Goal: Contribute content: Contribute content

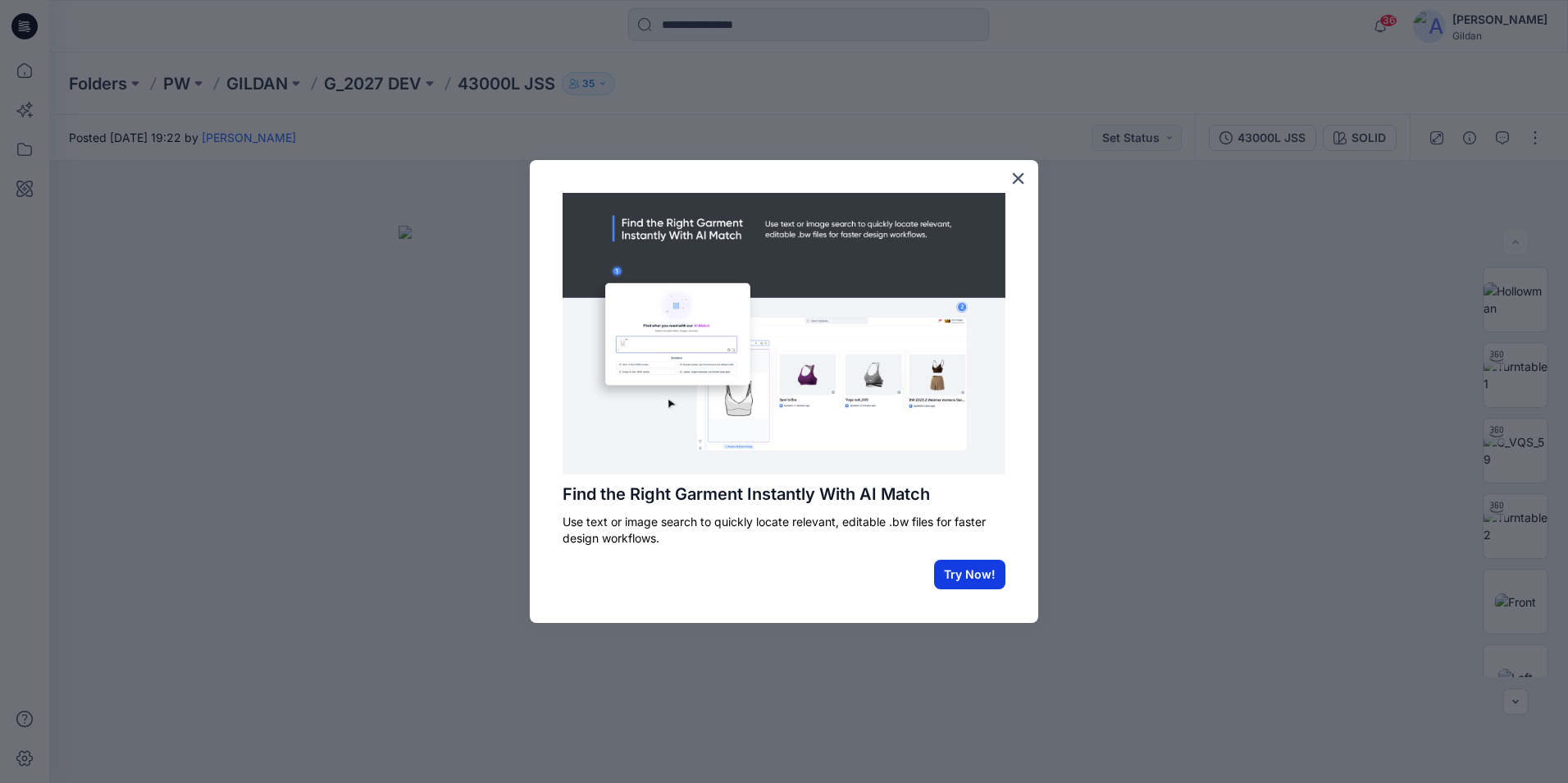
click at [981, 577] on button "Try Now!" at bounding box center [969, 574] width 72 height 30
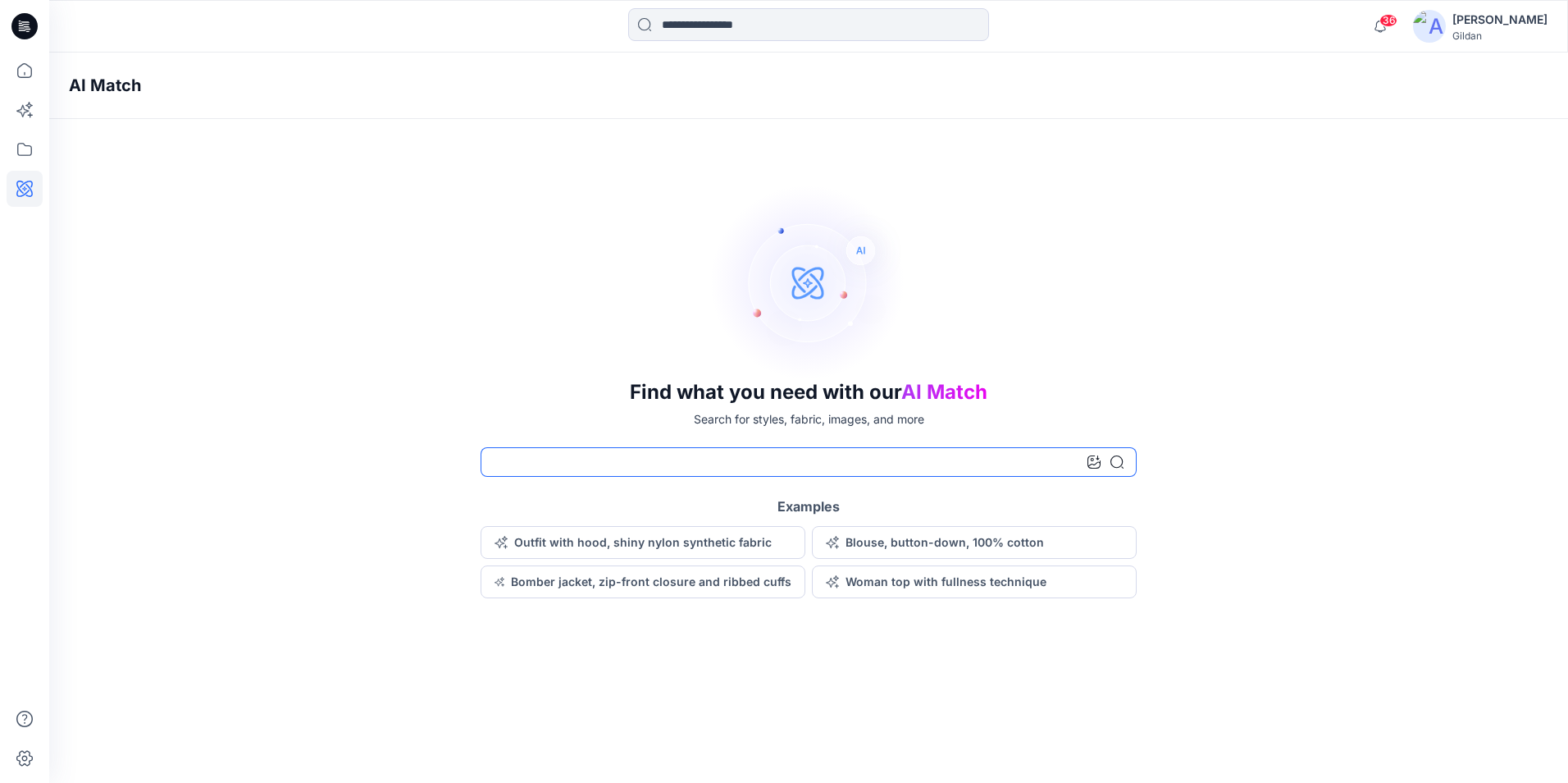
click at [743, 460] on input at bounding box center [808, 462] width 656 height 30
click at [1086, 678] on div "AI Match Find what you need with our AI Match Search for styles, fabric, images…" at bounding box center [808, 418] width 1519 height 730
click at [813, 460] on input at bounding box center [808, 462] width 656 height 30
type input "**********"
click at [1114, 464] on icon at bounding box center [1118, 462] width 13 height 13
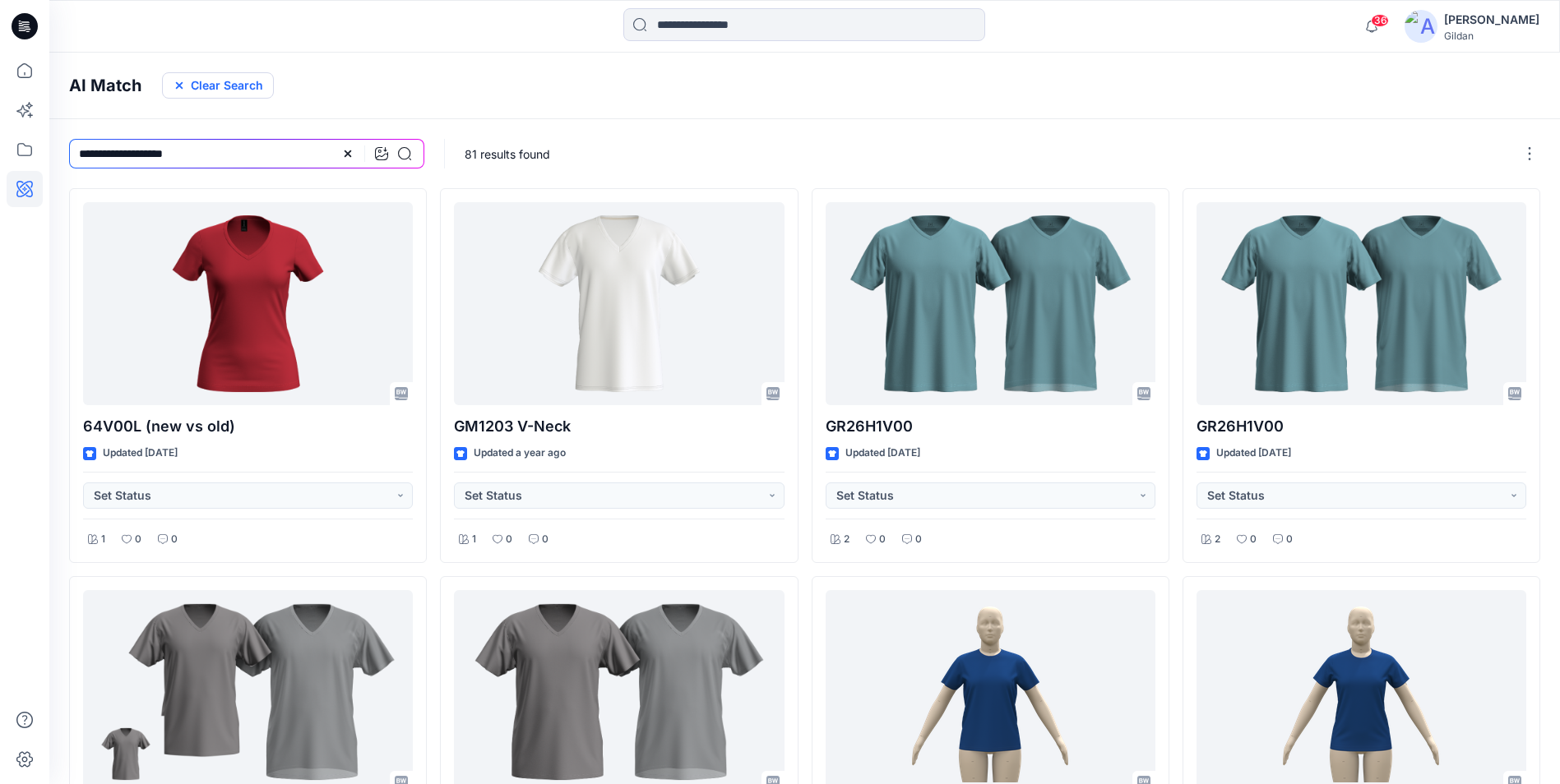
click at [249, 83] on button "Clear Search" at bounding box center [218, 84] width 111 height 26
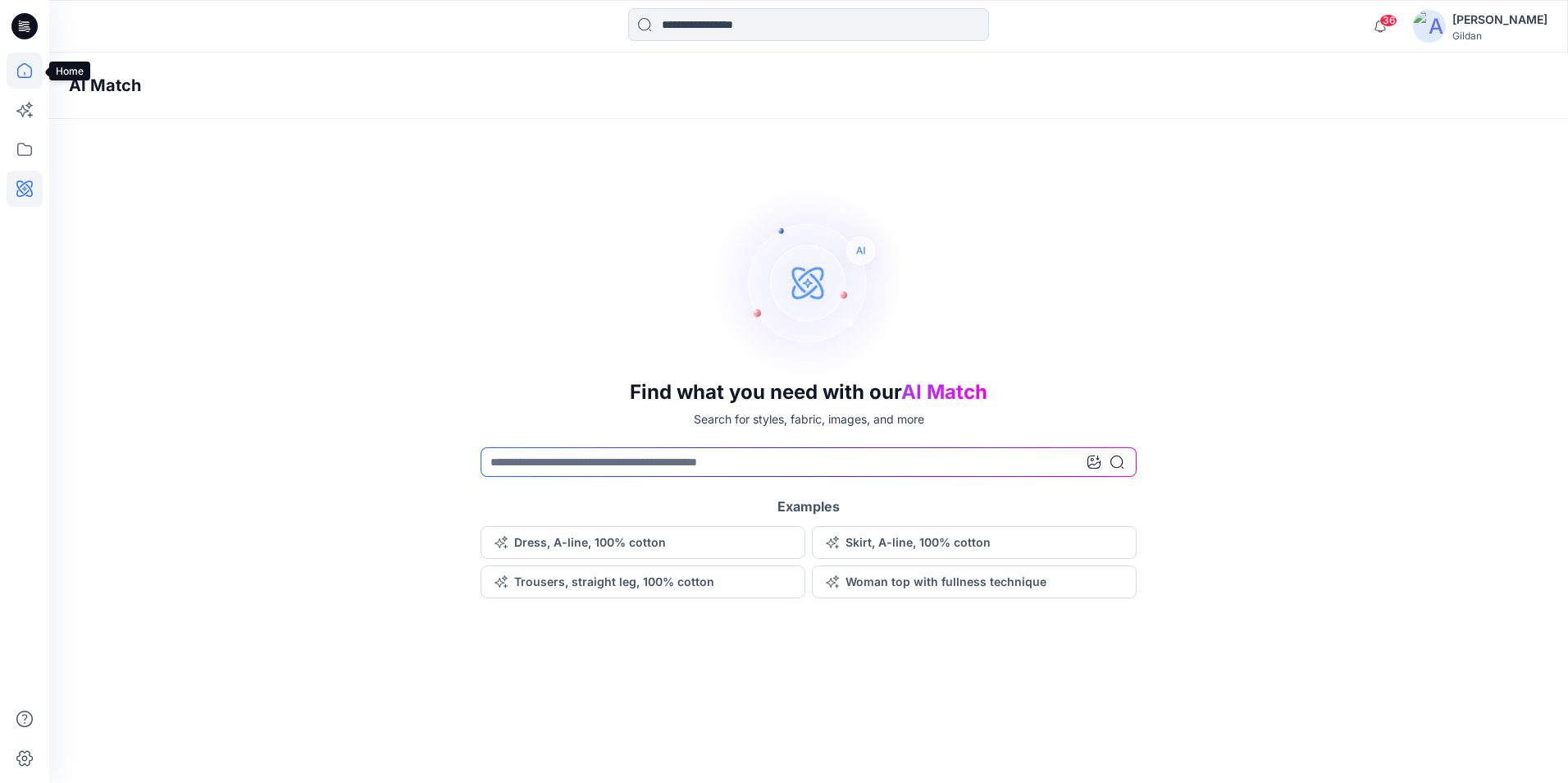
click at [22, 73] on icon at bounding box center [25, 71] width 36 height 36
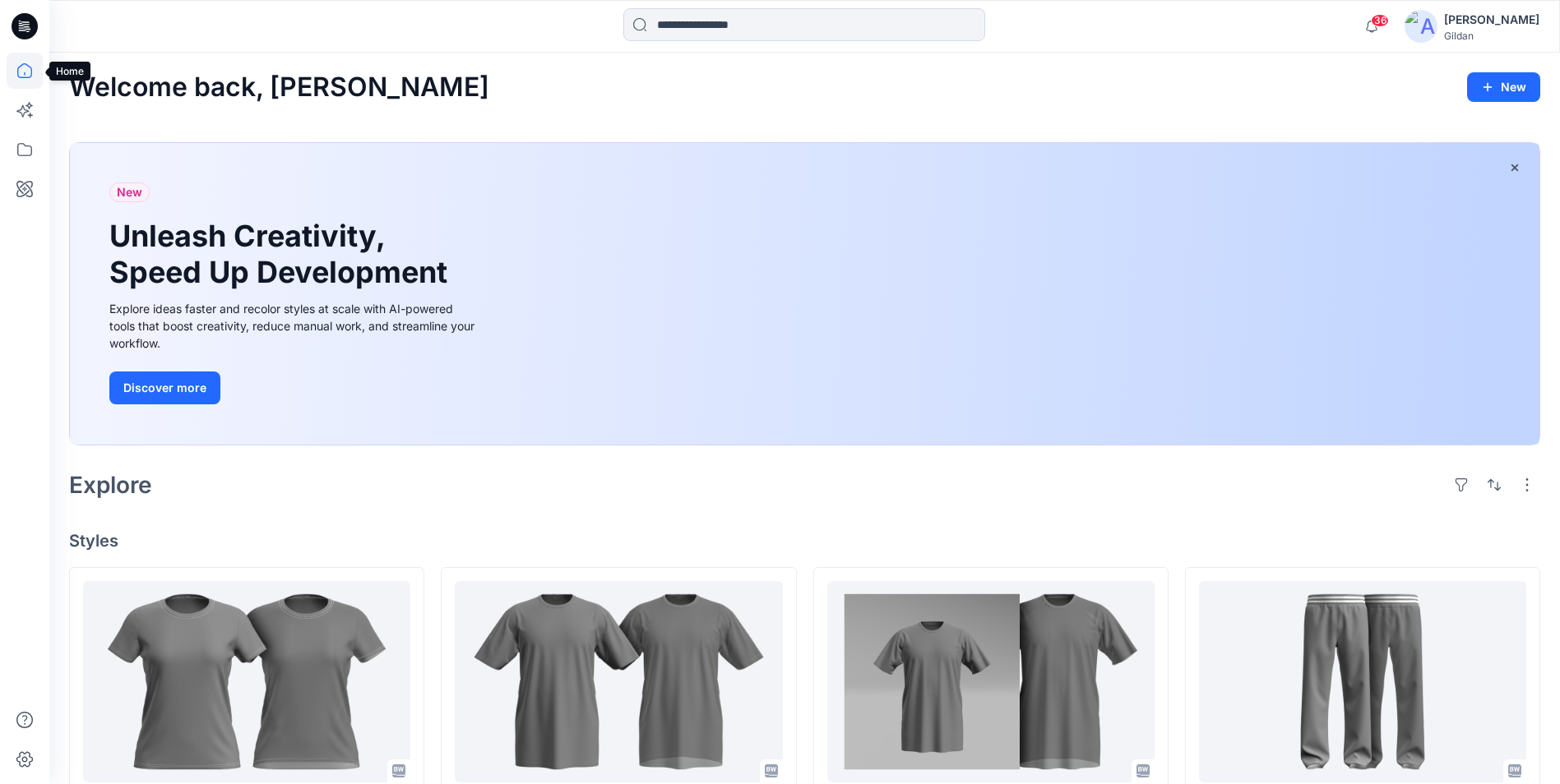
click at [24, 65] on icon at bounding box center [25, 71] width 36 height 36
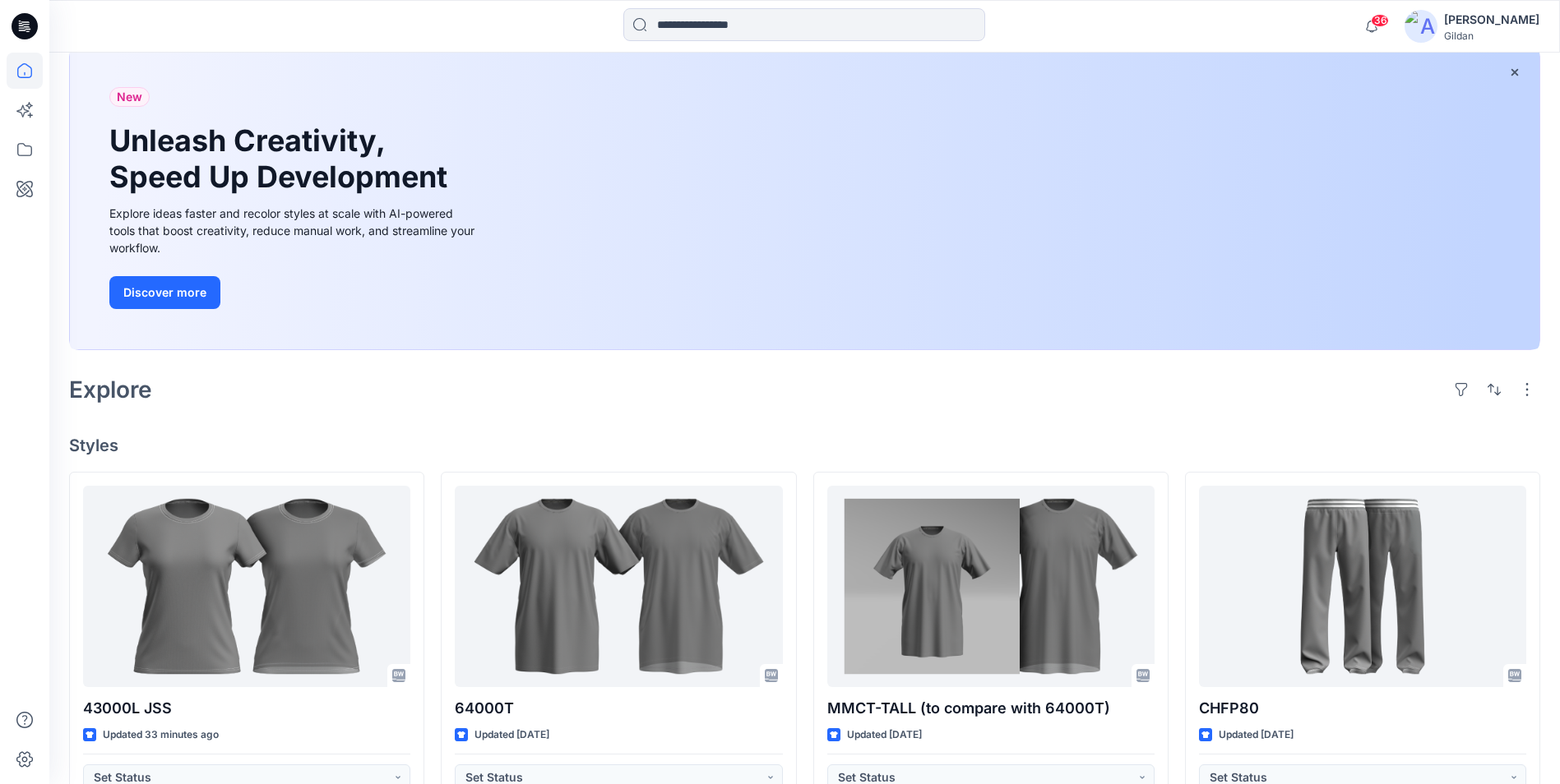
scroll to position [329, 0]
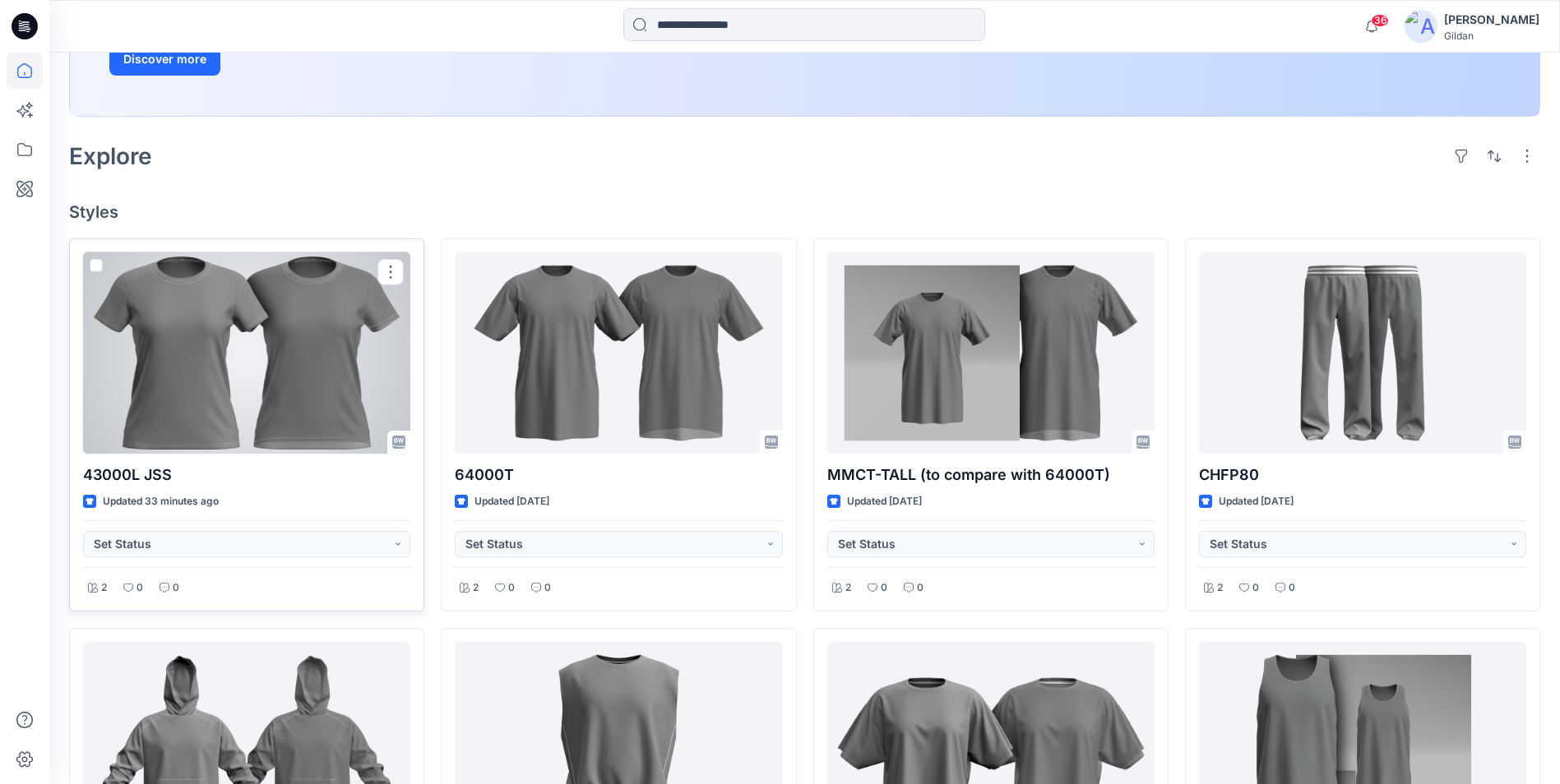
click at [268, 352] on div at bounding box center [246, 353] width 327 height 202
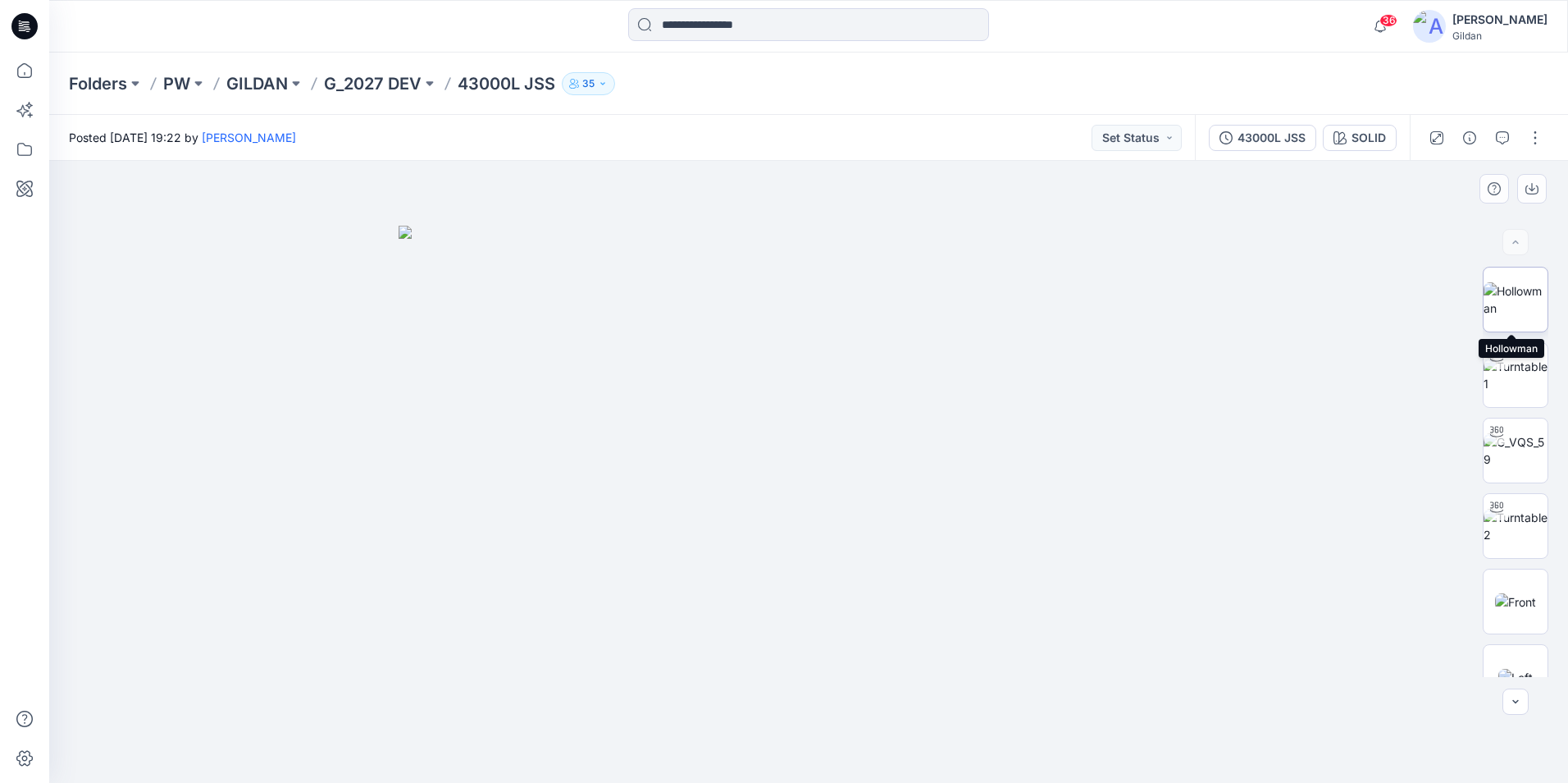
click at [1523, 283] on img at bounding box center [1515, 300] width 64 height 35
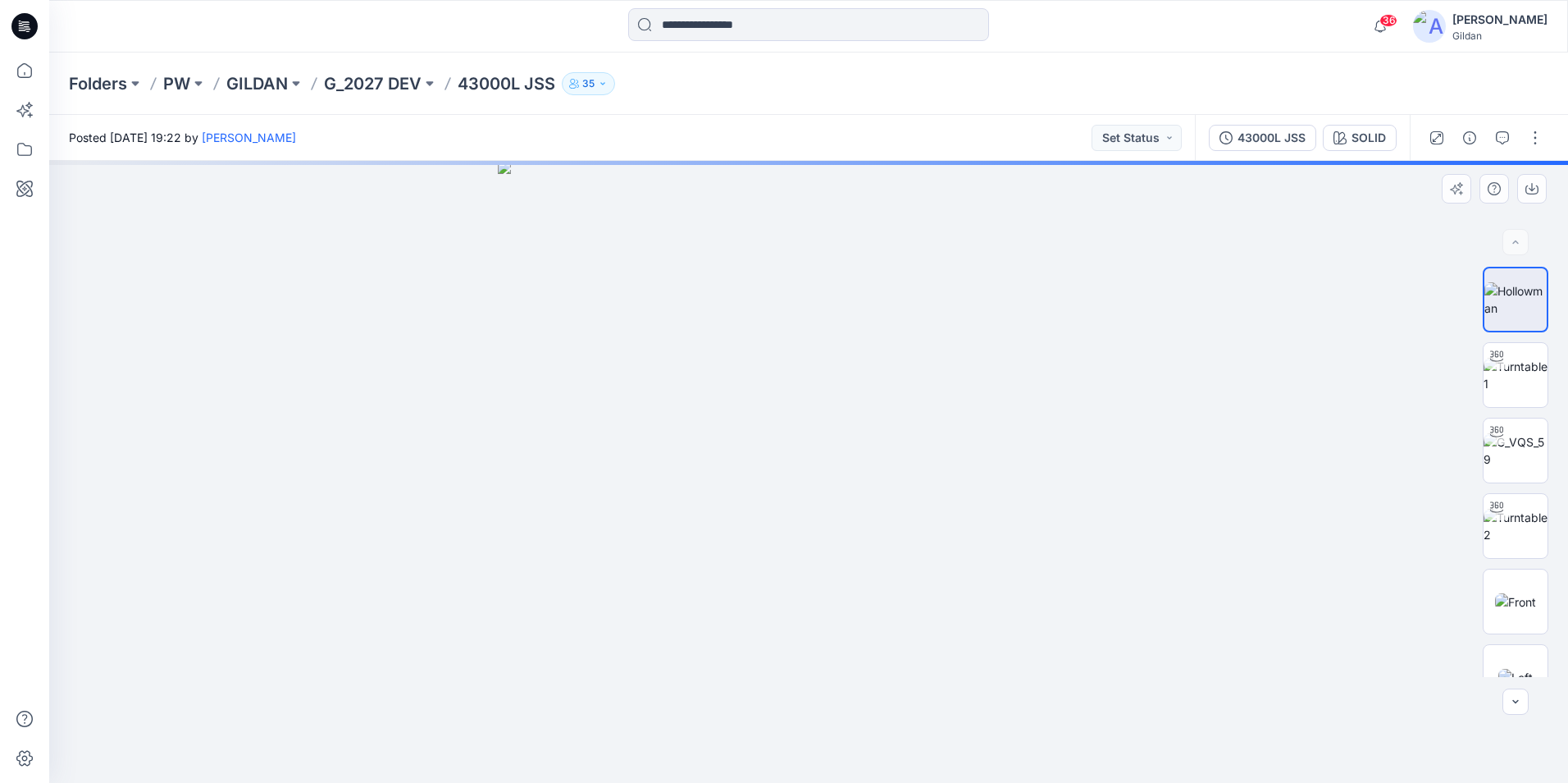
click at [800, 351] on img at bounding box center [808, 472] width 622 height 622
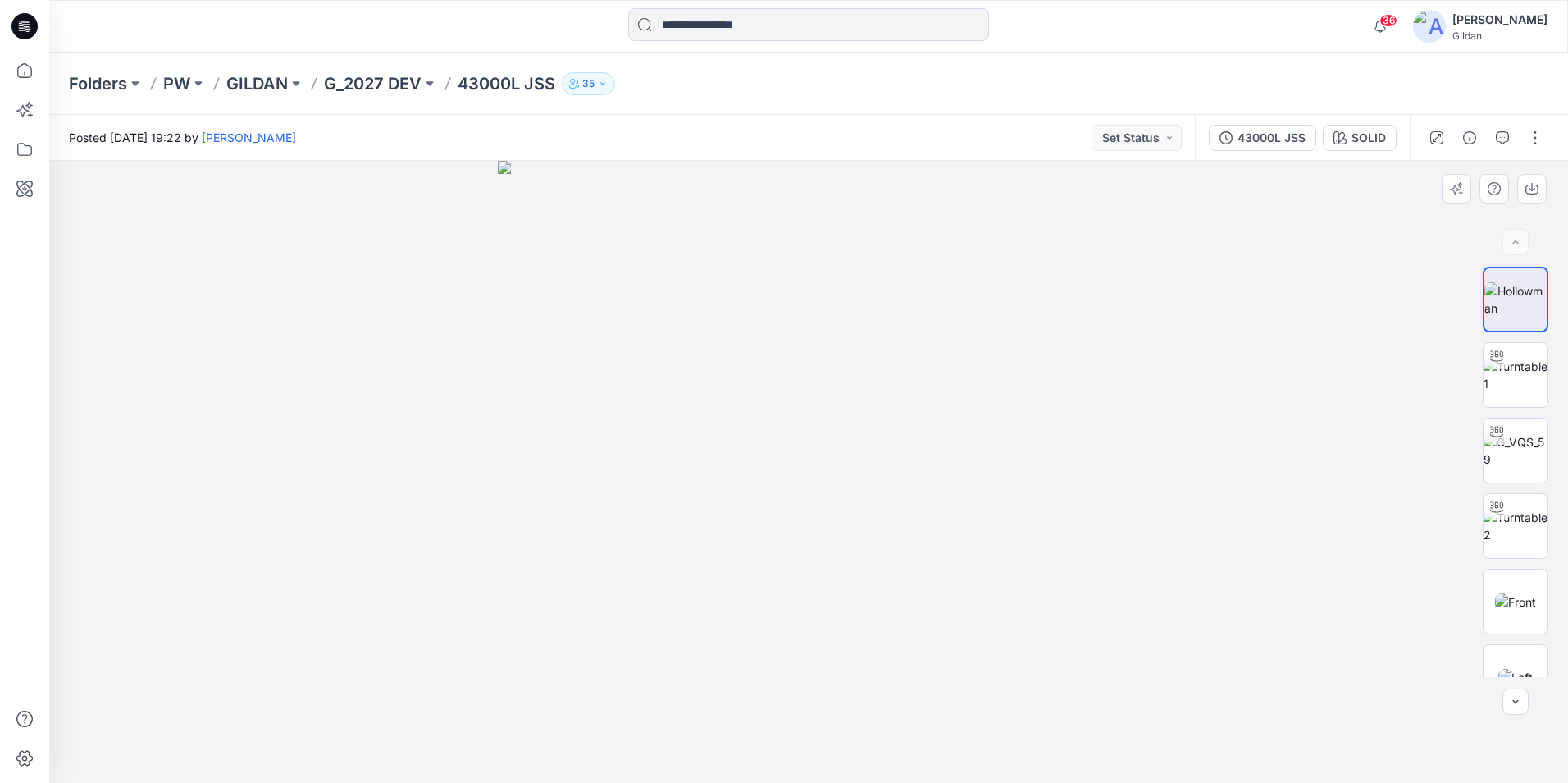
click at [836, 449] on img at bounding box center [808, 472] width 622 height 622
drag, startPoint x: 848, startPoint y: 327, endPoint x: 810, endPoint y: 624, distance: 299.4
click at [810, 624] on img at bounding box center [776, 307] width 1823 height 952
drag, startPoint x: 797, startPoint y: 603, endPoint x: 806, endPoint y: 554, distance: 49.8
click at [806, 554] on img at bounding box center [721, 228] width 2273 height 1109
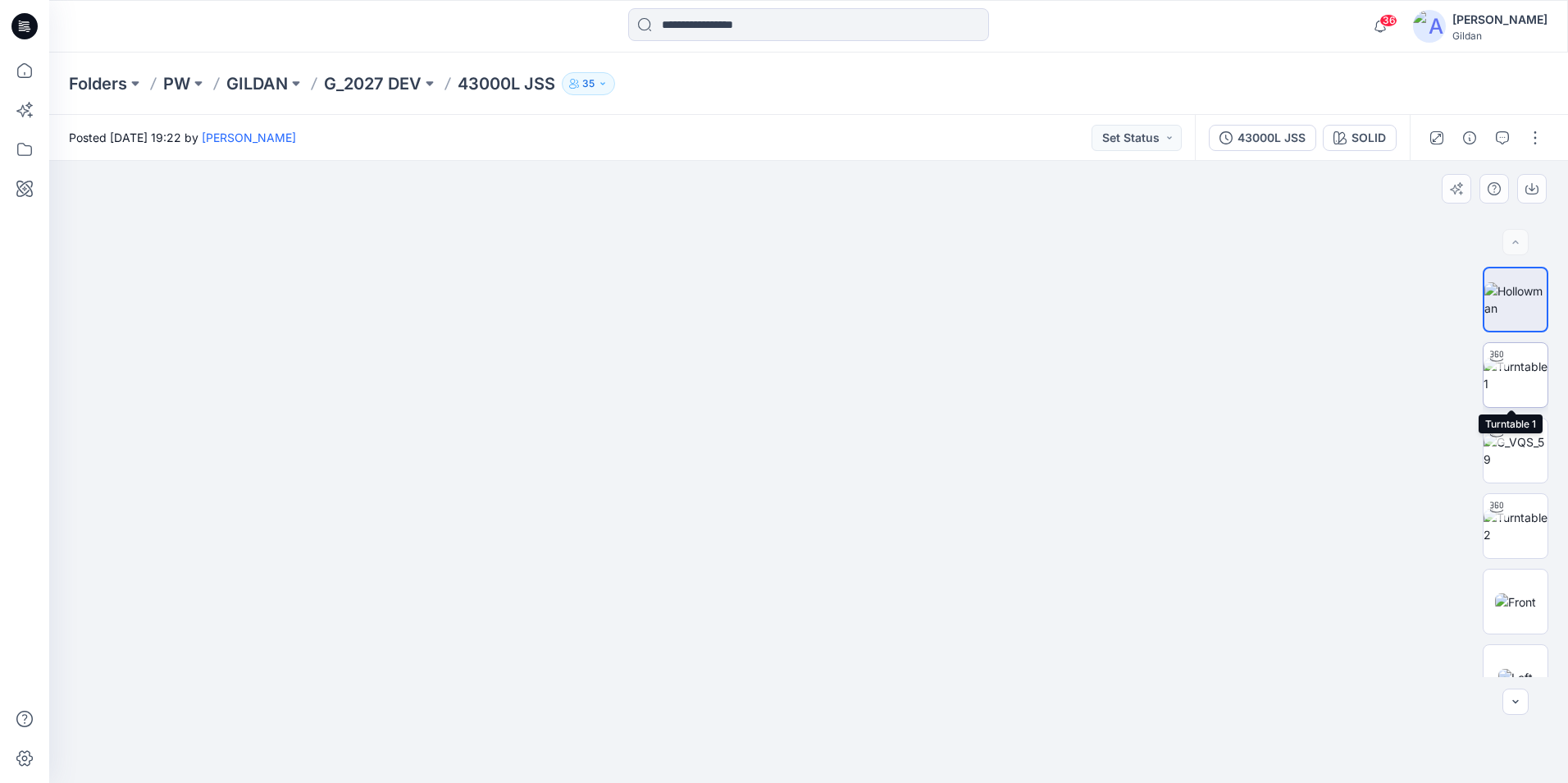
click at [1509, 367] on img at bounding box center [1515, 375] width 64 height 35
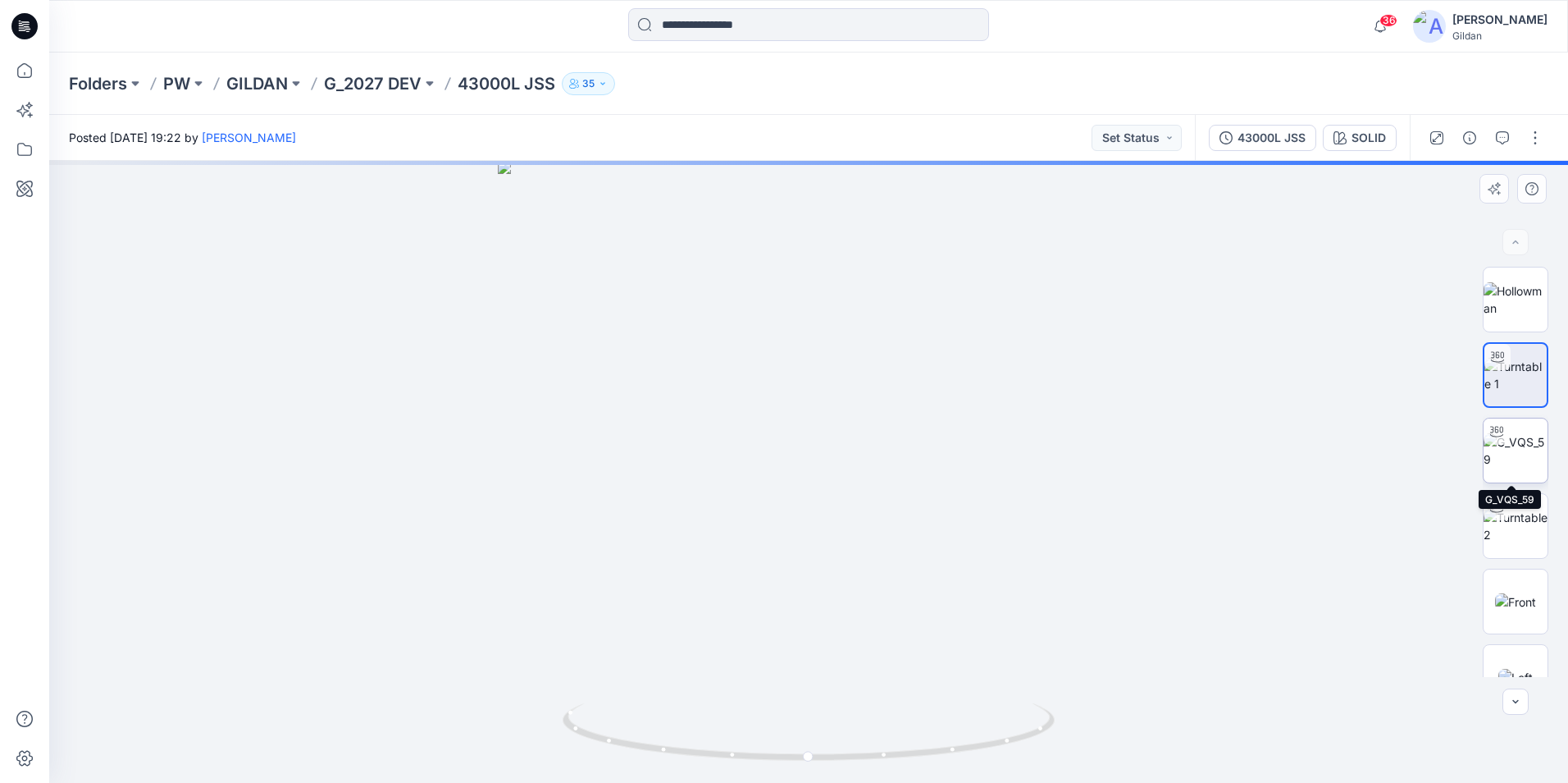
click at [1520, 444] on img at bounding box center [1515, 450] width 64 height 35
click at [1516, 529] on img at bounding box center [1515, 526] width 64 height 35
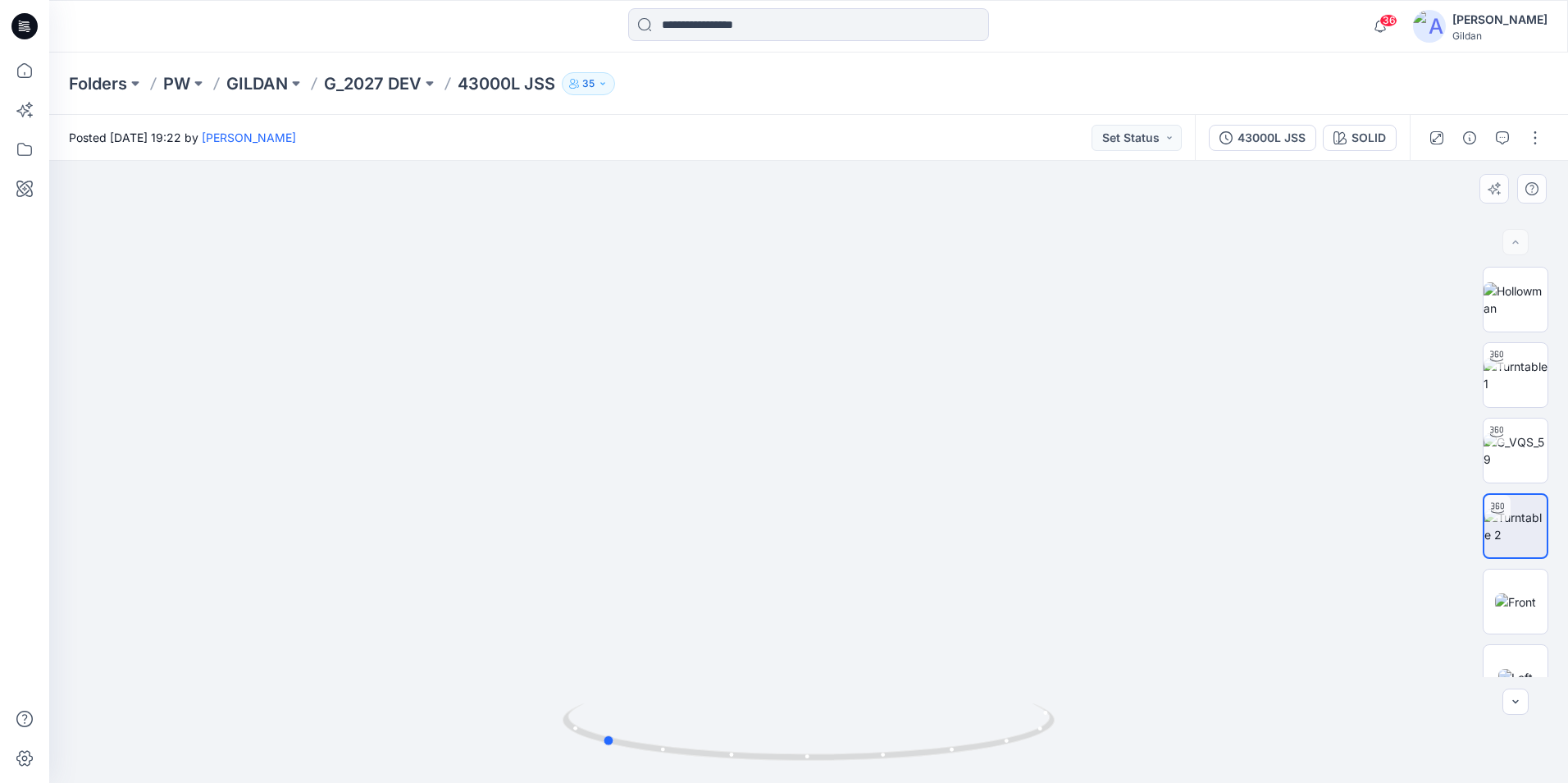
drag, startPoint x: 883, startPoint y: 757, endPoint x: 676, endPoint y: 686, distance: 218.8
click at [676, 689] on div at bounding box center [808, 472] width 1519 height 622
drag, startPoint x: 844, startPoint y: 410, endPoint x: 847, endPoint y: 705, distance: 295.0
click at [847, 705] on div at bounding box center [808, 472] width 1519 height 622
drag, startPoint x: 817, startPoint y: 761, endPoint x: 599, endPoint y: 733, distance: 219.8
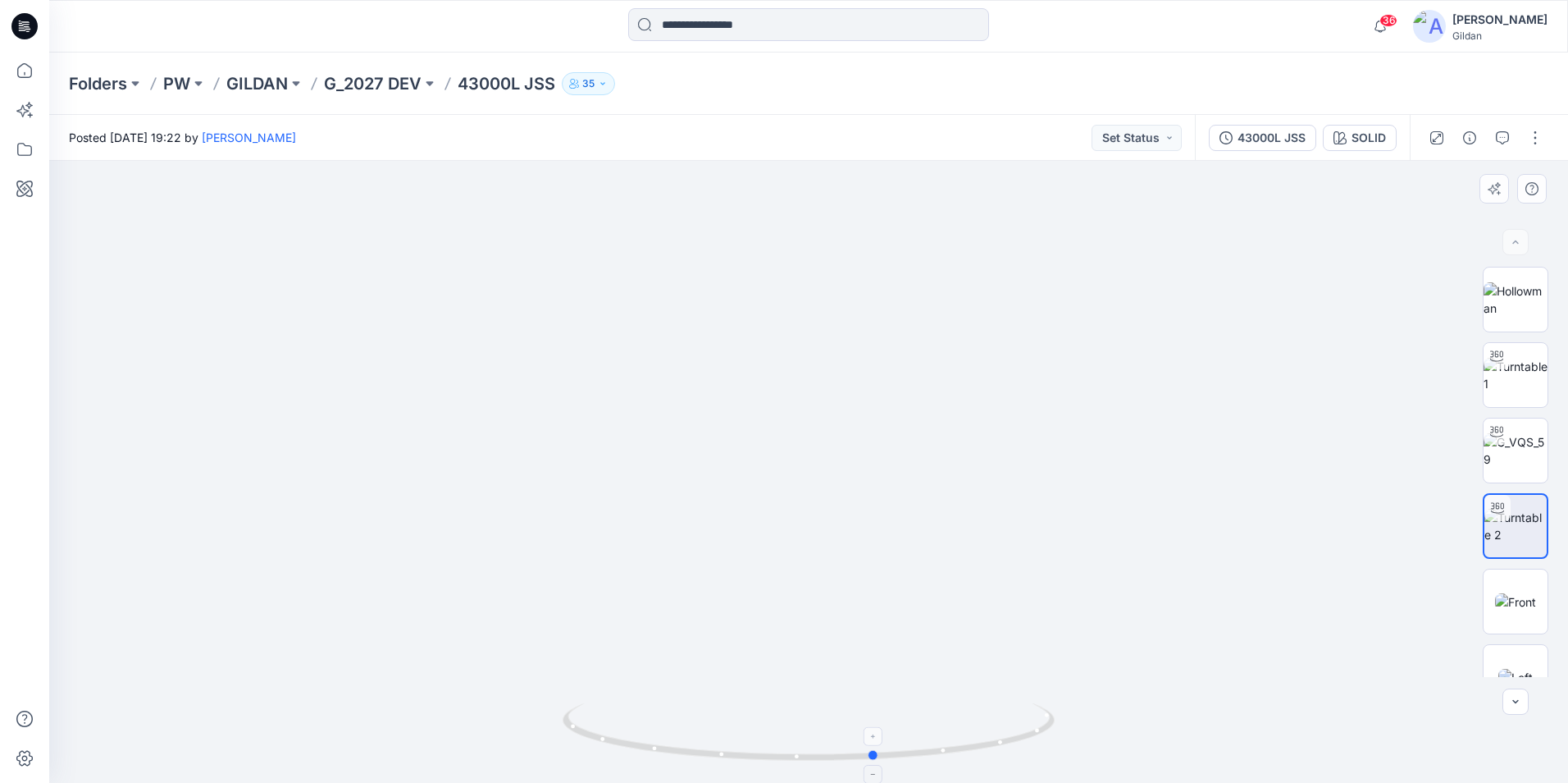
click at [599, 733] on icon at bounding box center [811, 734] width 496 height 61
click at [1545, 137] on button "button" at bounding box center [1535, 137] width 26 height 26
click at [1435, 219] on p "Edit" at bounding box center [1430, 222] width 20 height 17
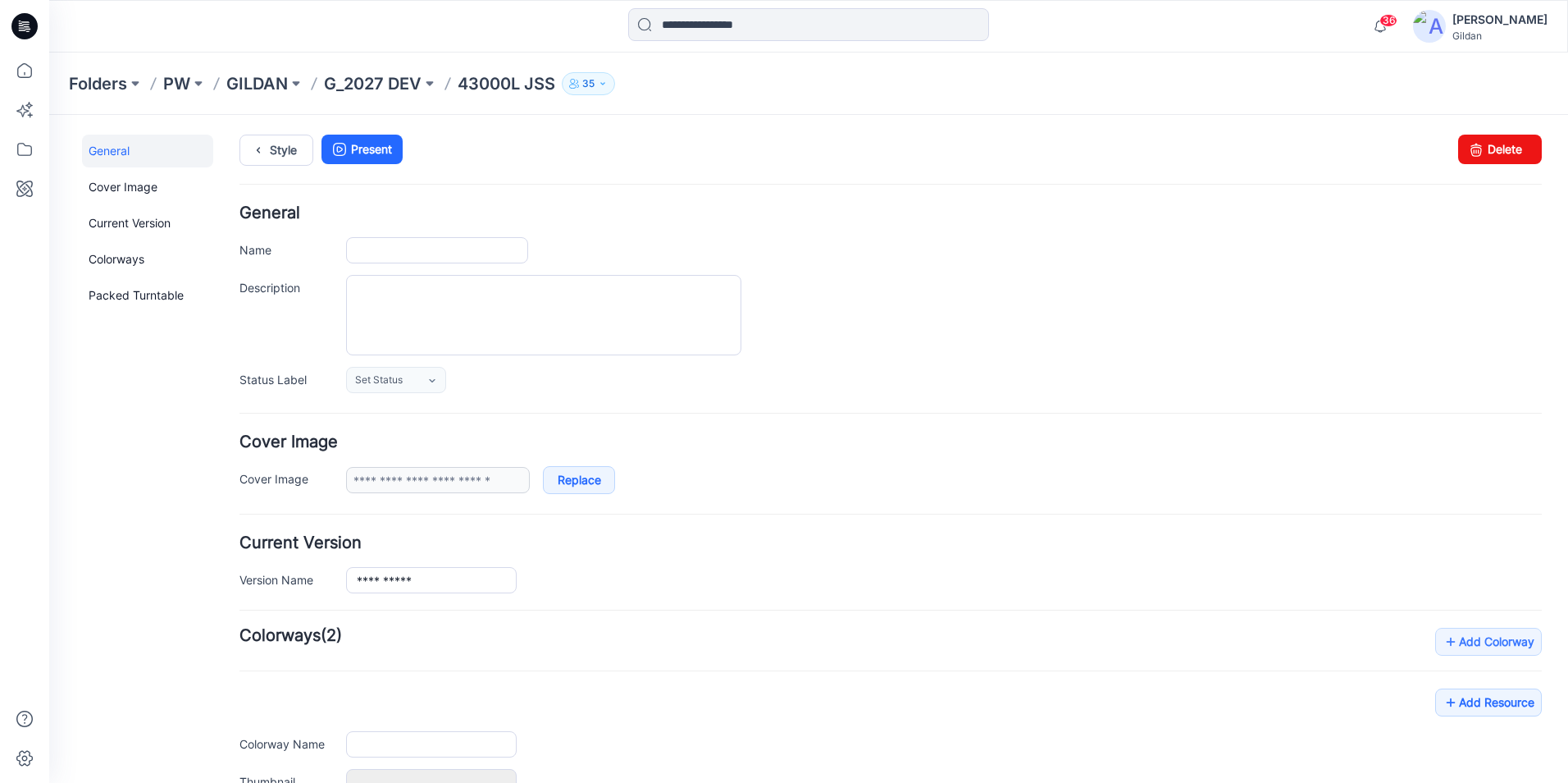
type input "**********"
type input "*****"
type input "**********"
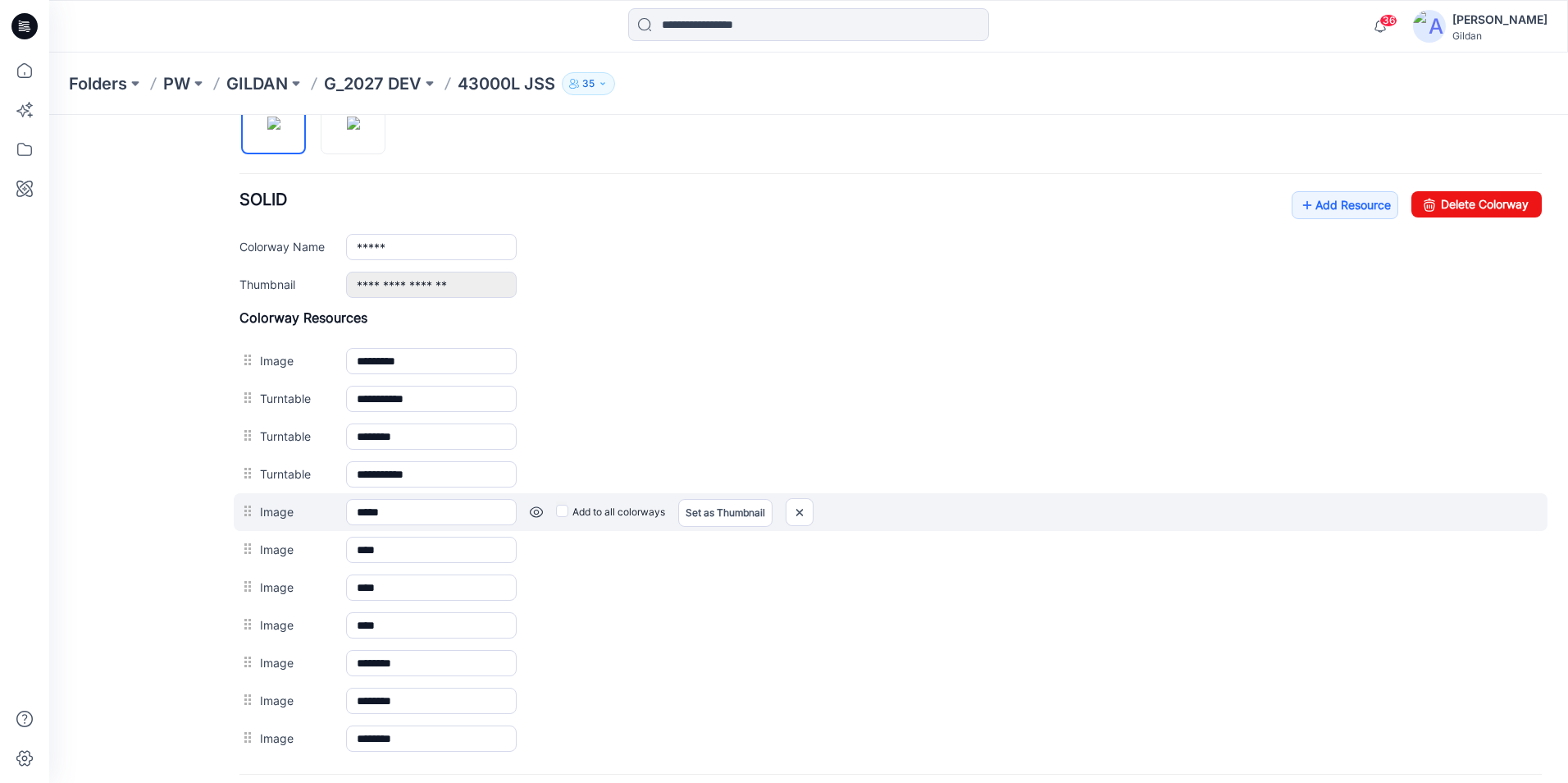
scroll to position [656, 0]
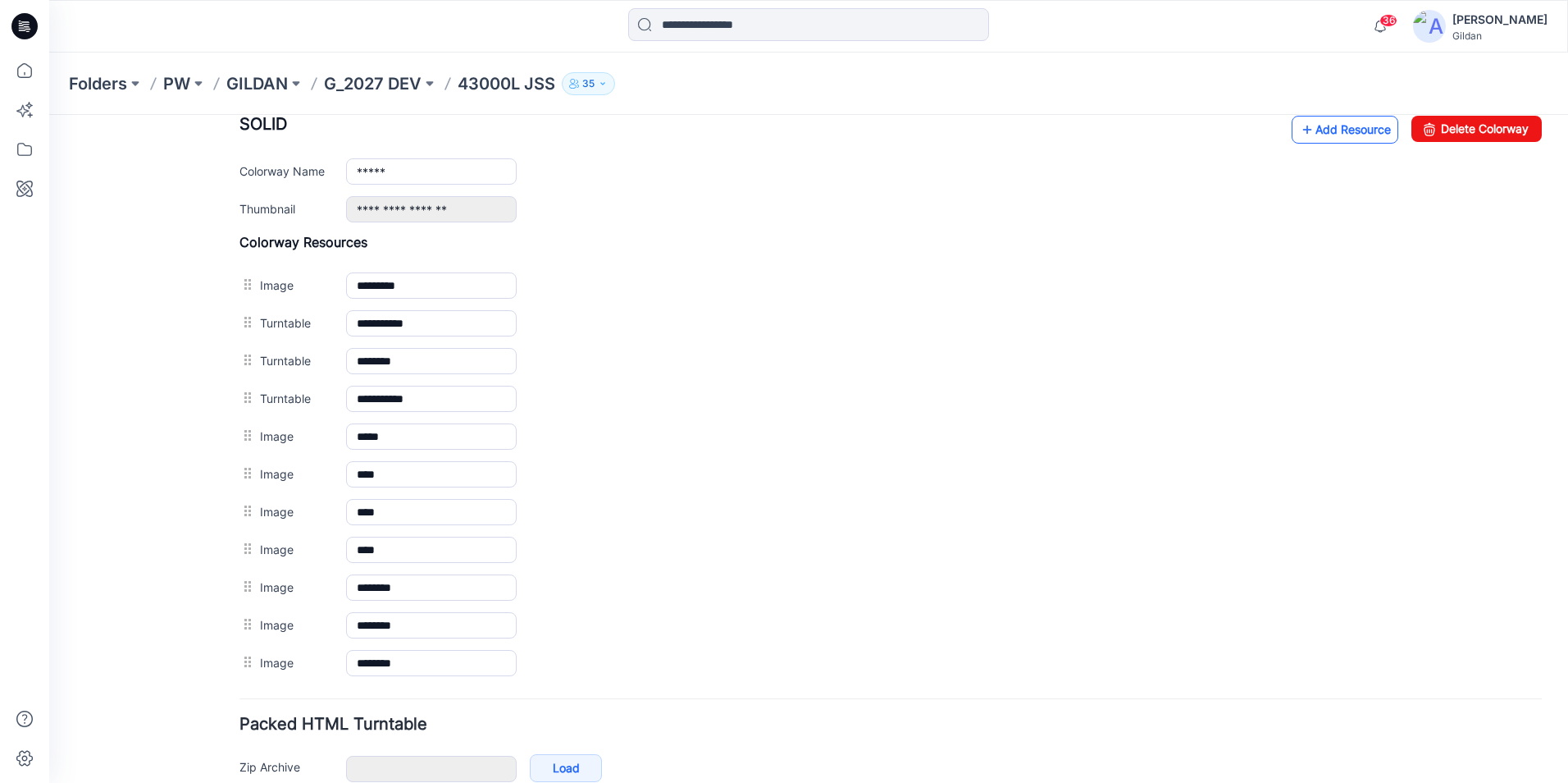
click at [1326, 124] on link "Add Resource" at bounding box center [1345, 129] width 106 height 28
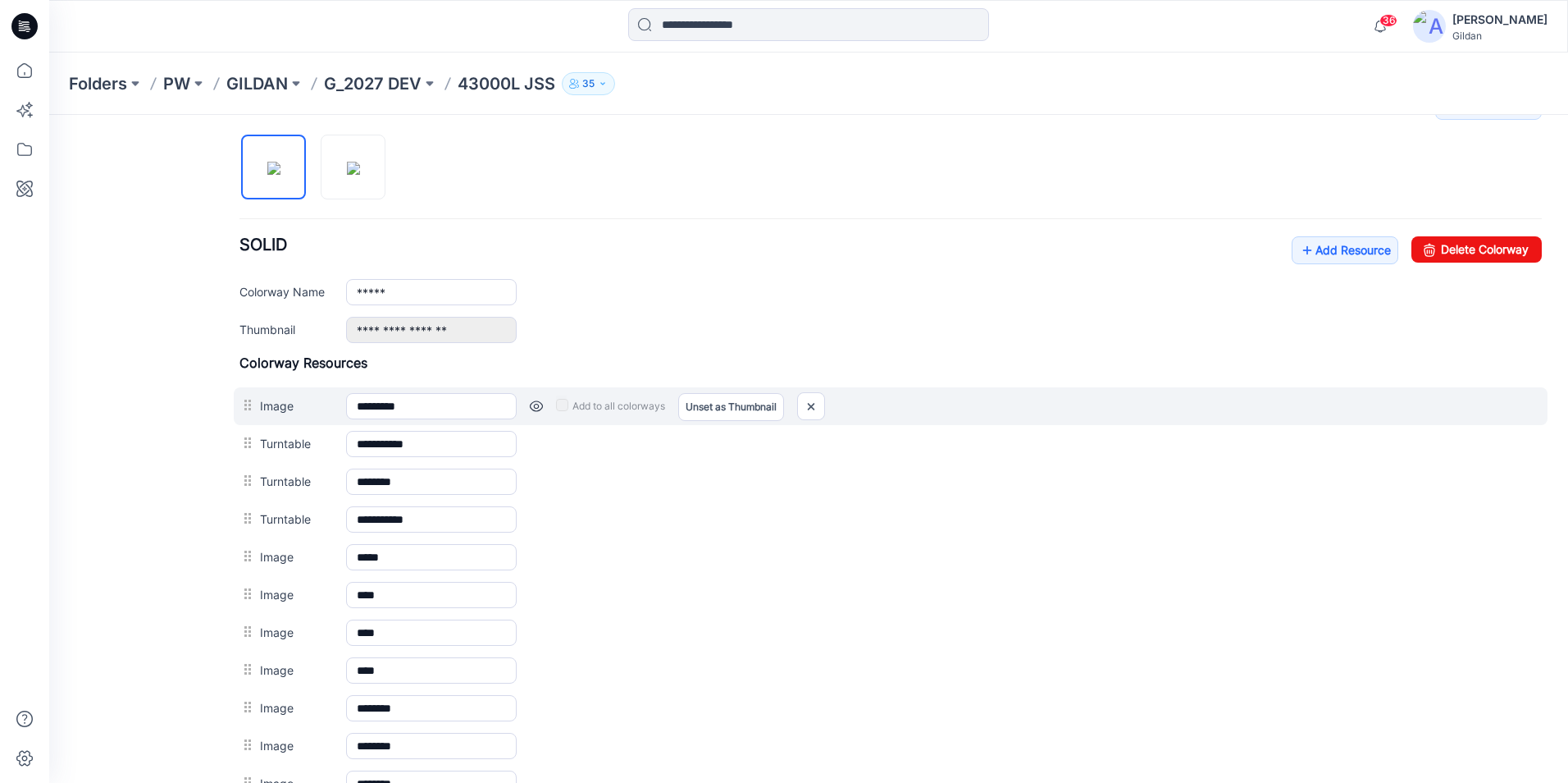
scroll to position [535, 0]
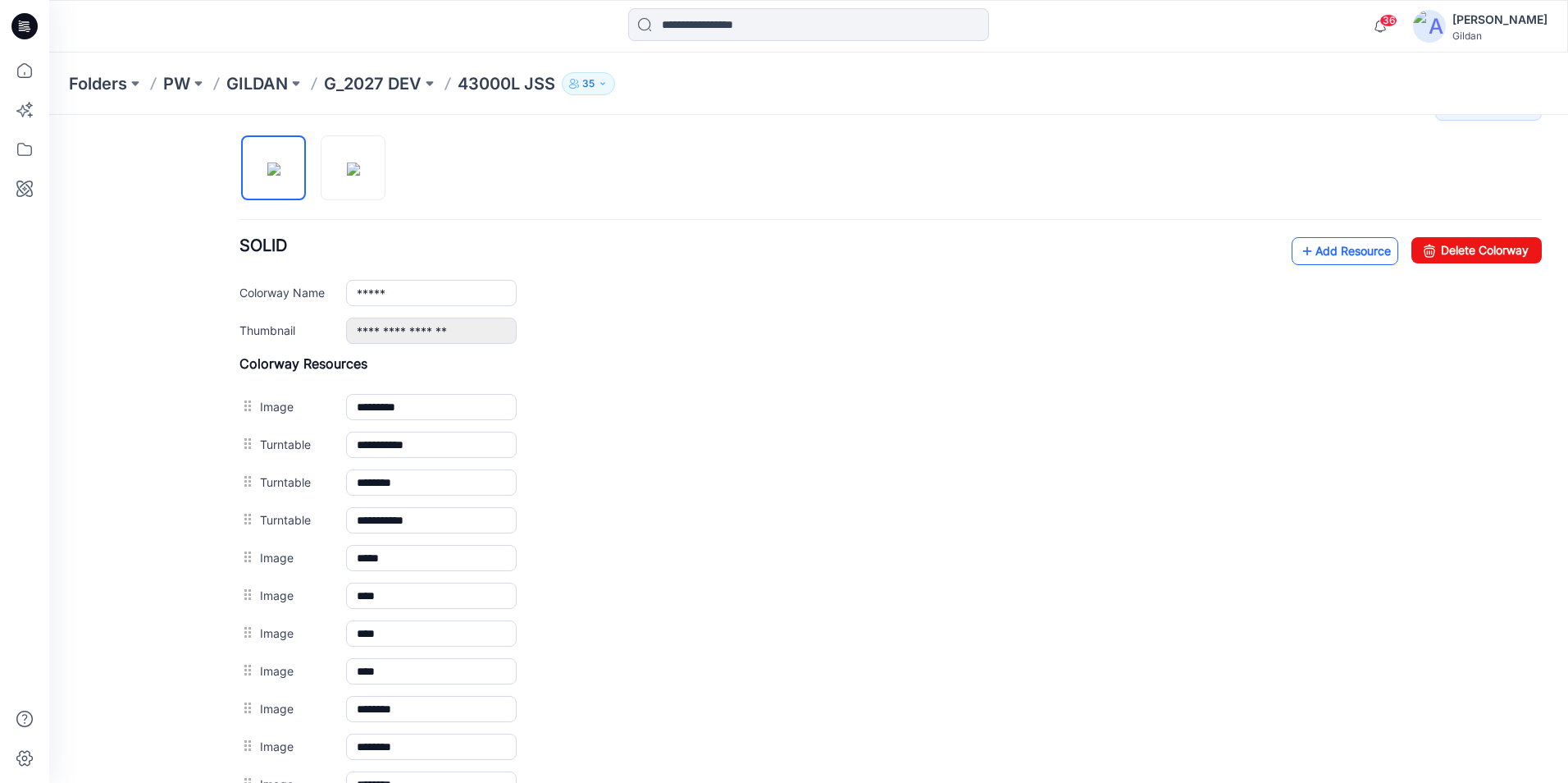
click at [1324, 254] on link "Add Resource" at bounding box center [1345, 251] width 106 height 28
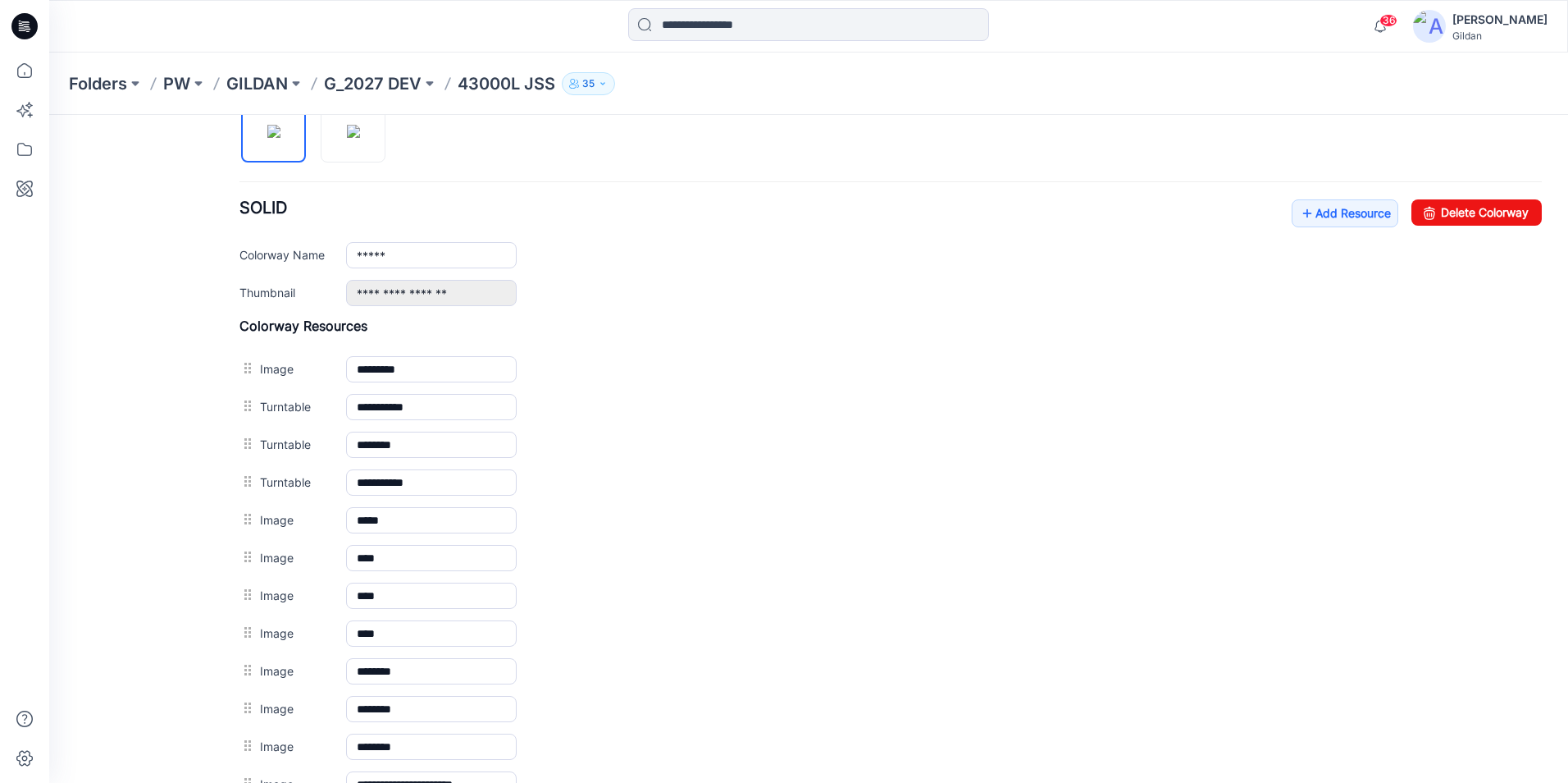
scroll to position [327, 0]
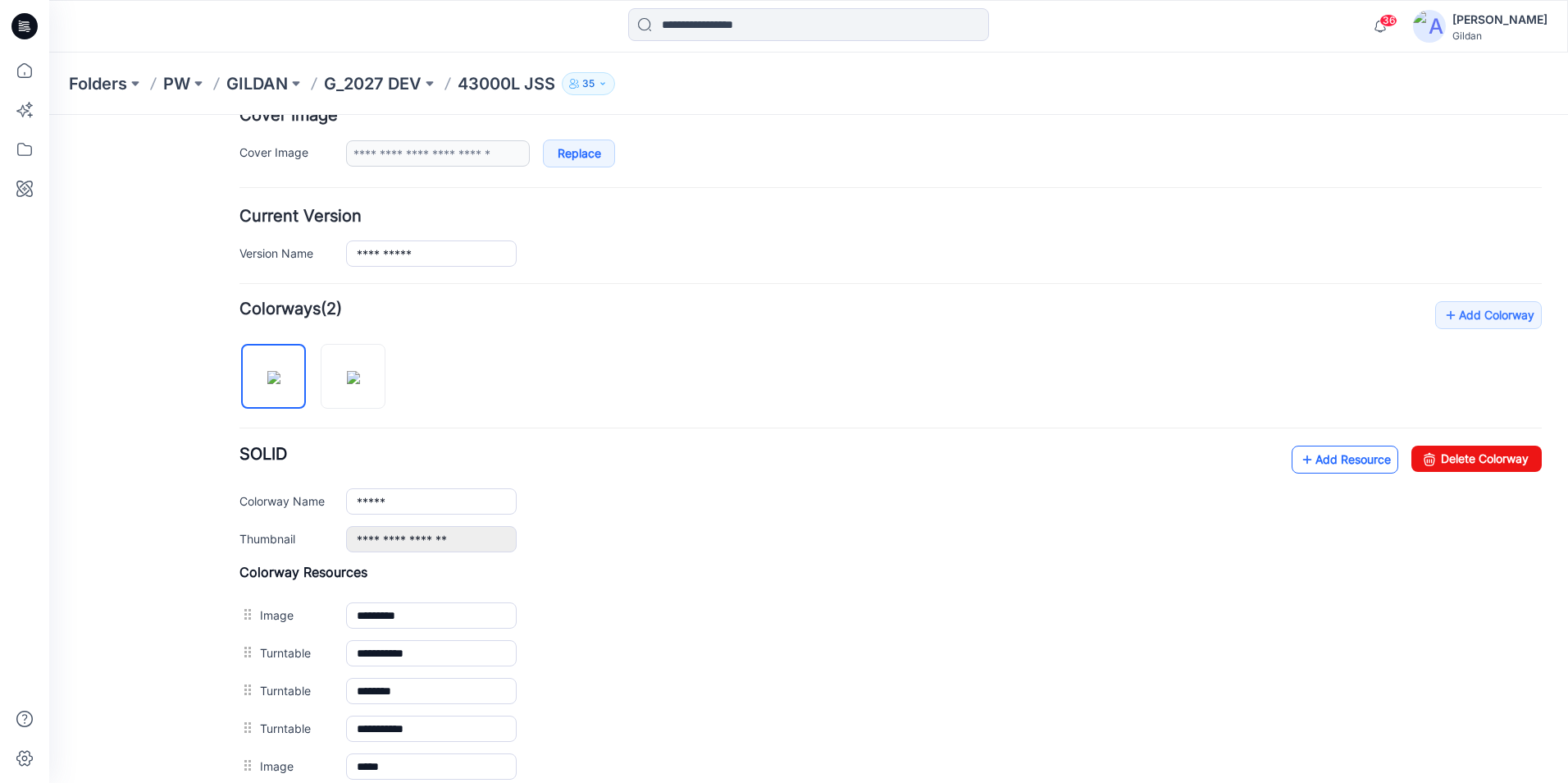
click at [1311, 449] on link "Add Resource" at bounding box center [1345, 459] width 106 height 28
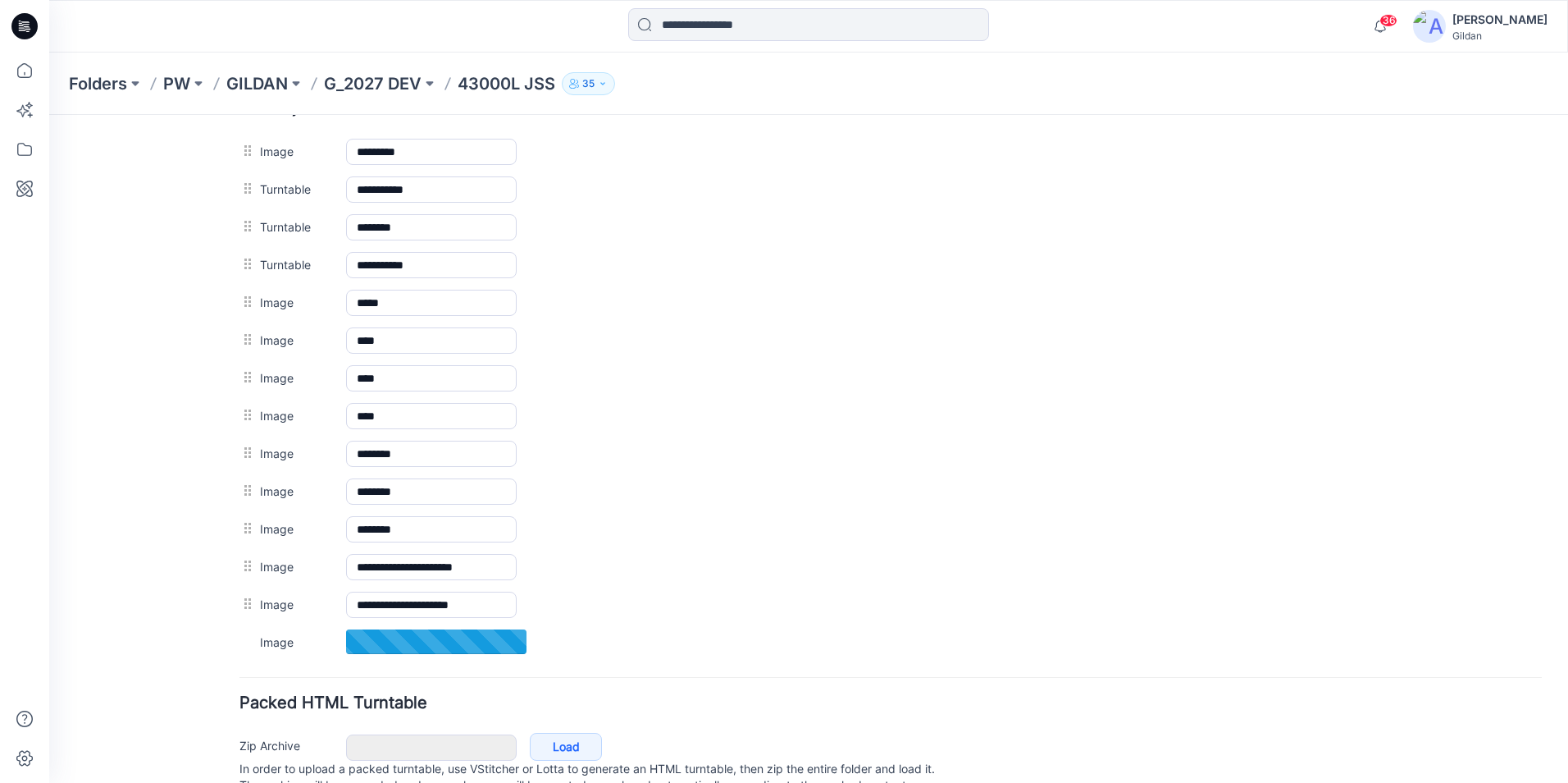
scroll to position [856, 0]
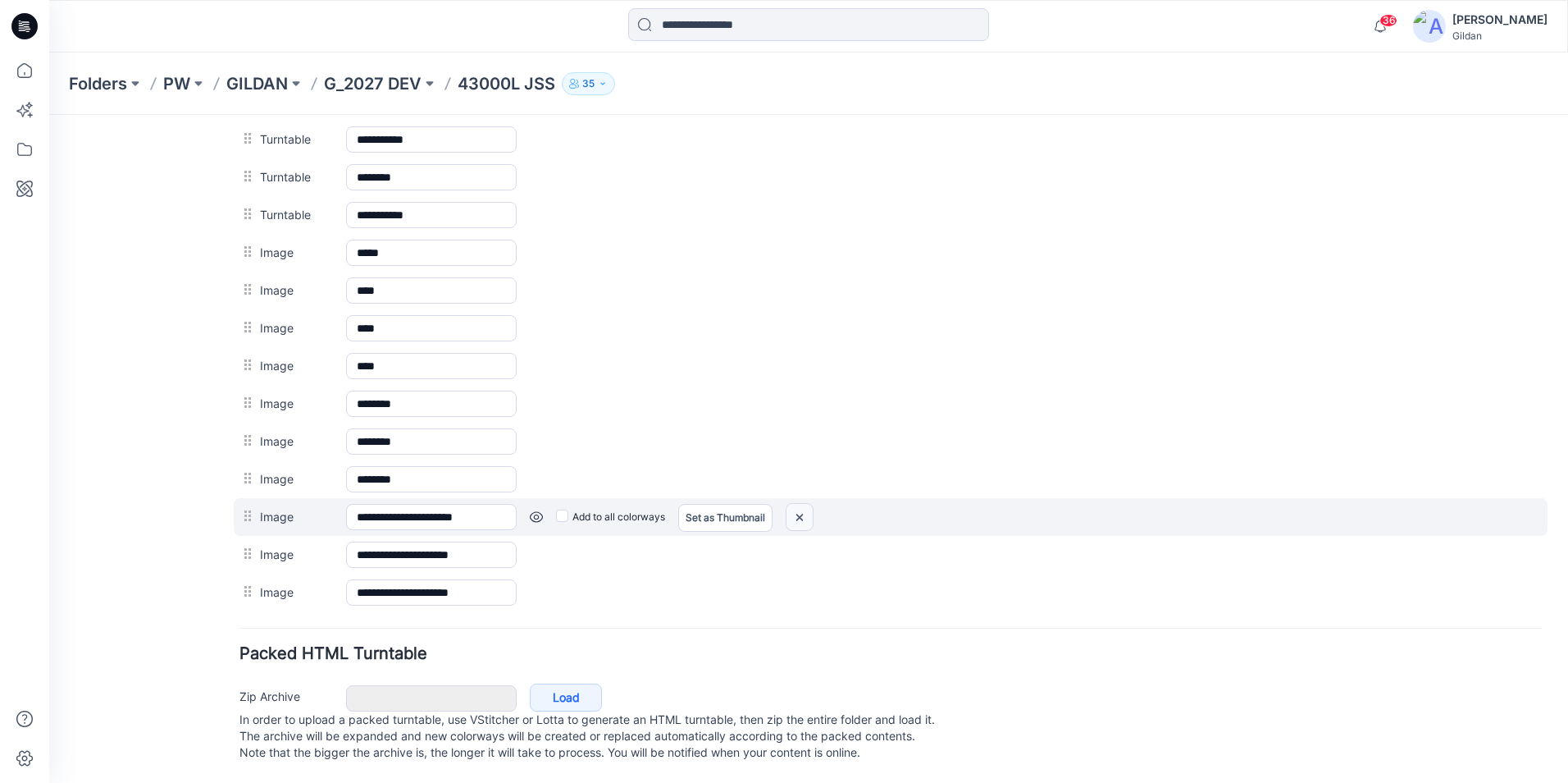
click at [799, 504] on img at bounding box center [799, 518] width 26 height 27
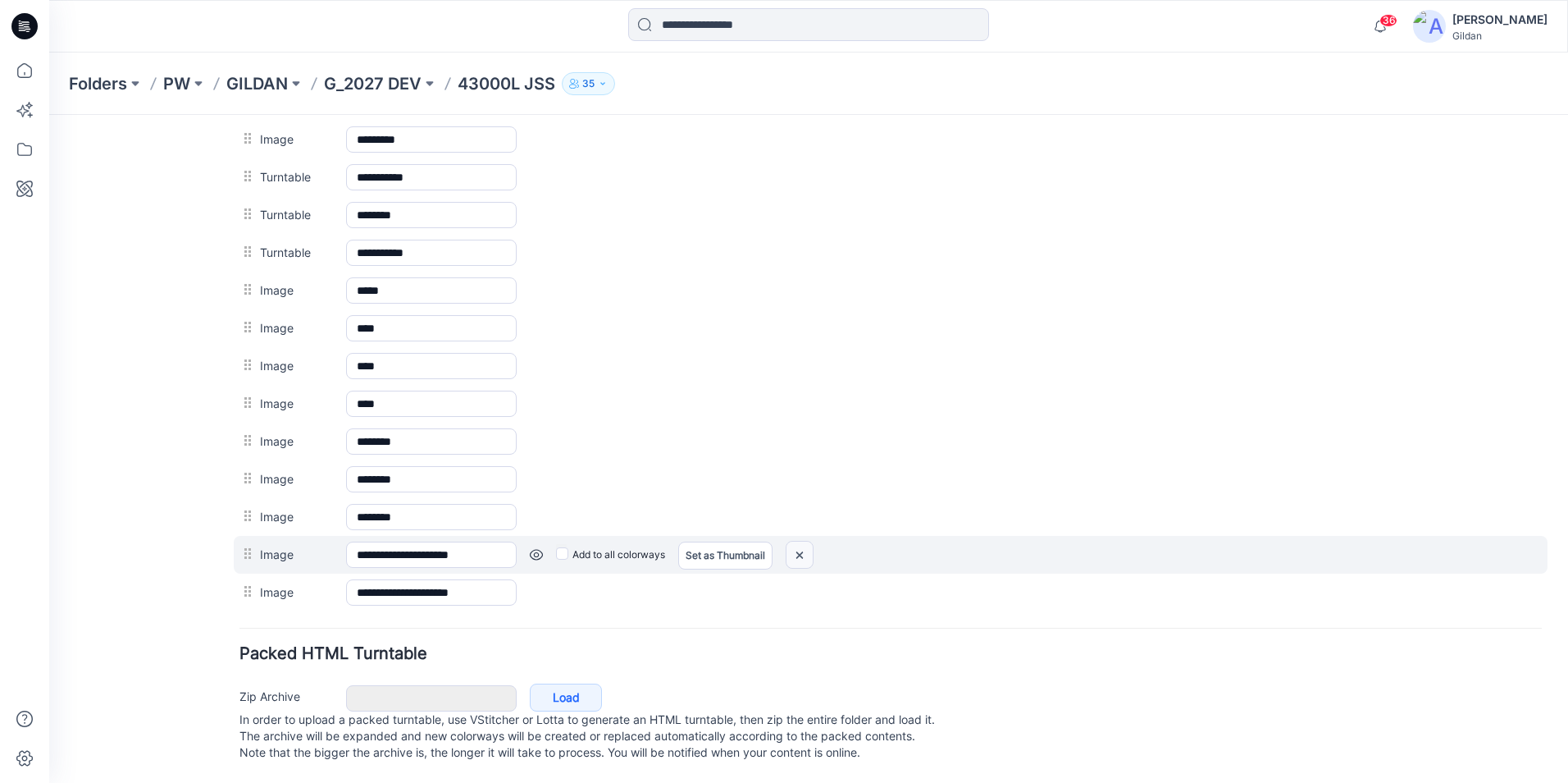
click at [808, 541] on img at bounding box center [799, 555] width 26 height 27
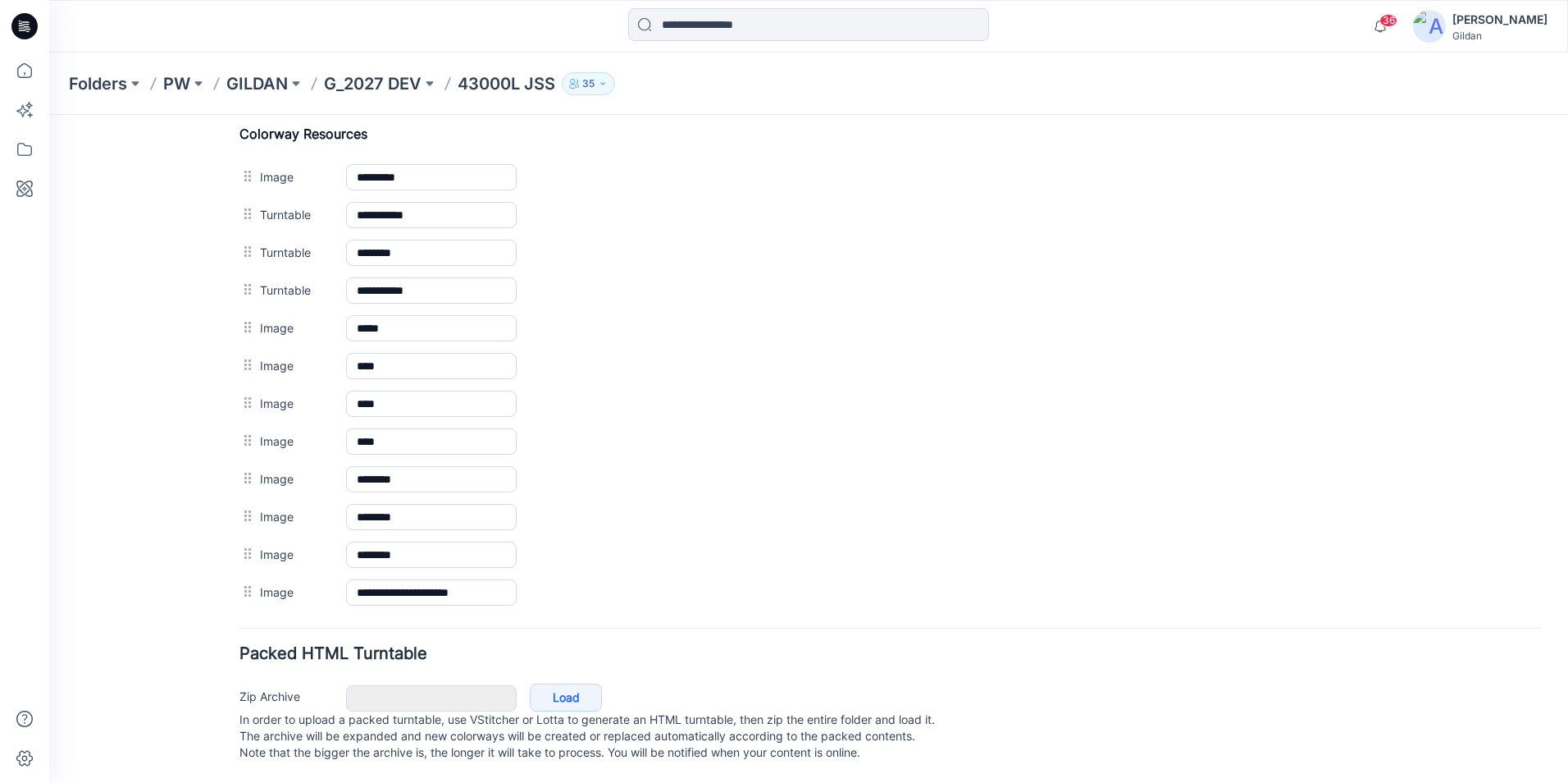
scroll to position [781, 0]
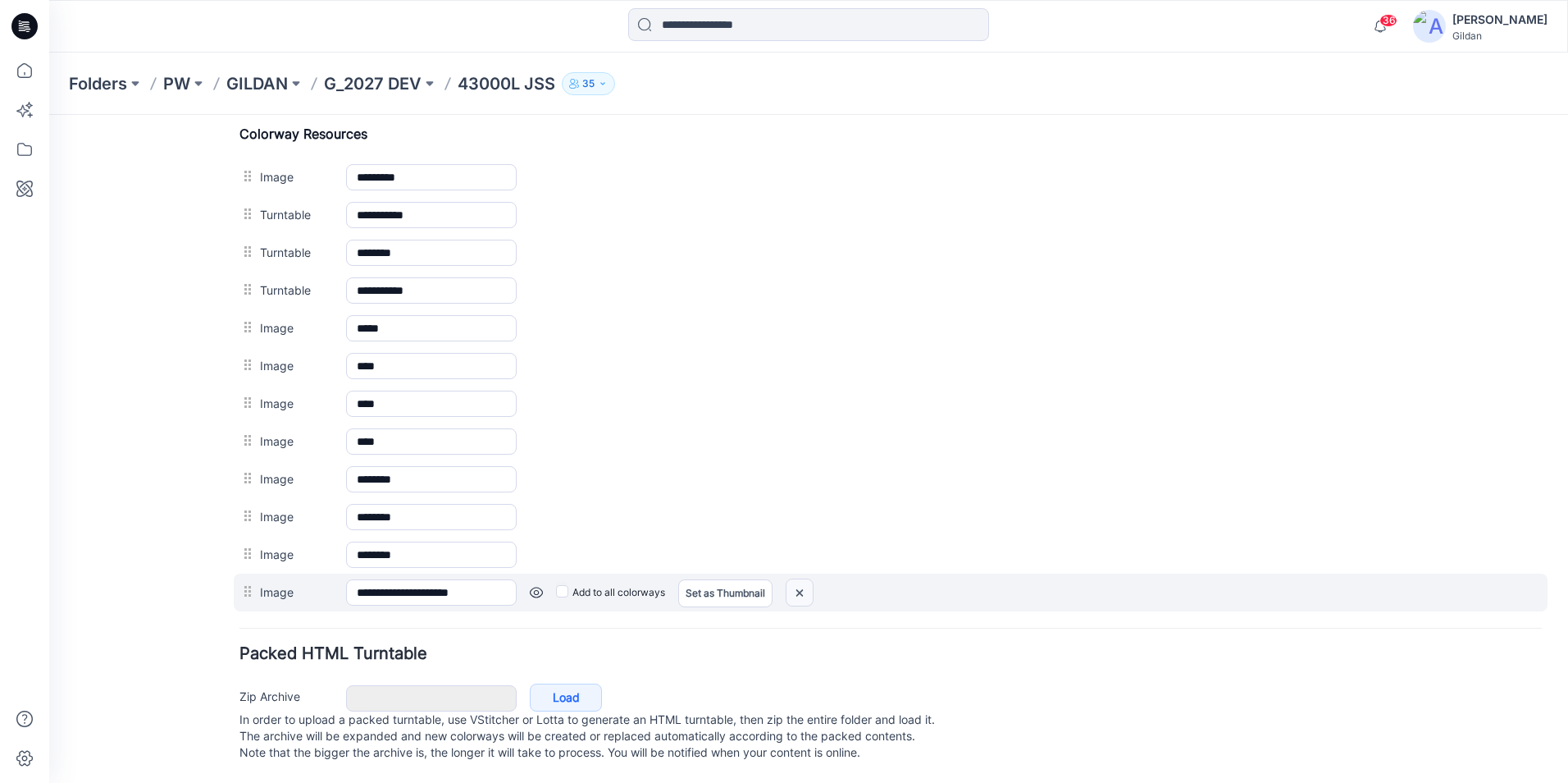
drag, startPoint x: 804, startPoint y: 573, endPoint x: 898, endPoint y: 186, distance: 398.3
click at [804, 580] on img at bounding box center [799, 593] width 26 height 27
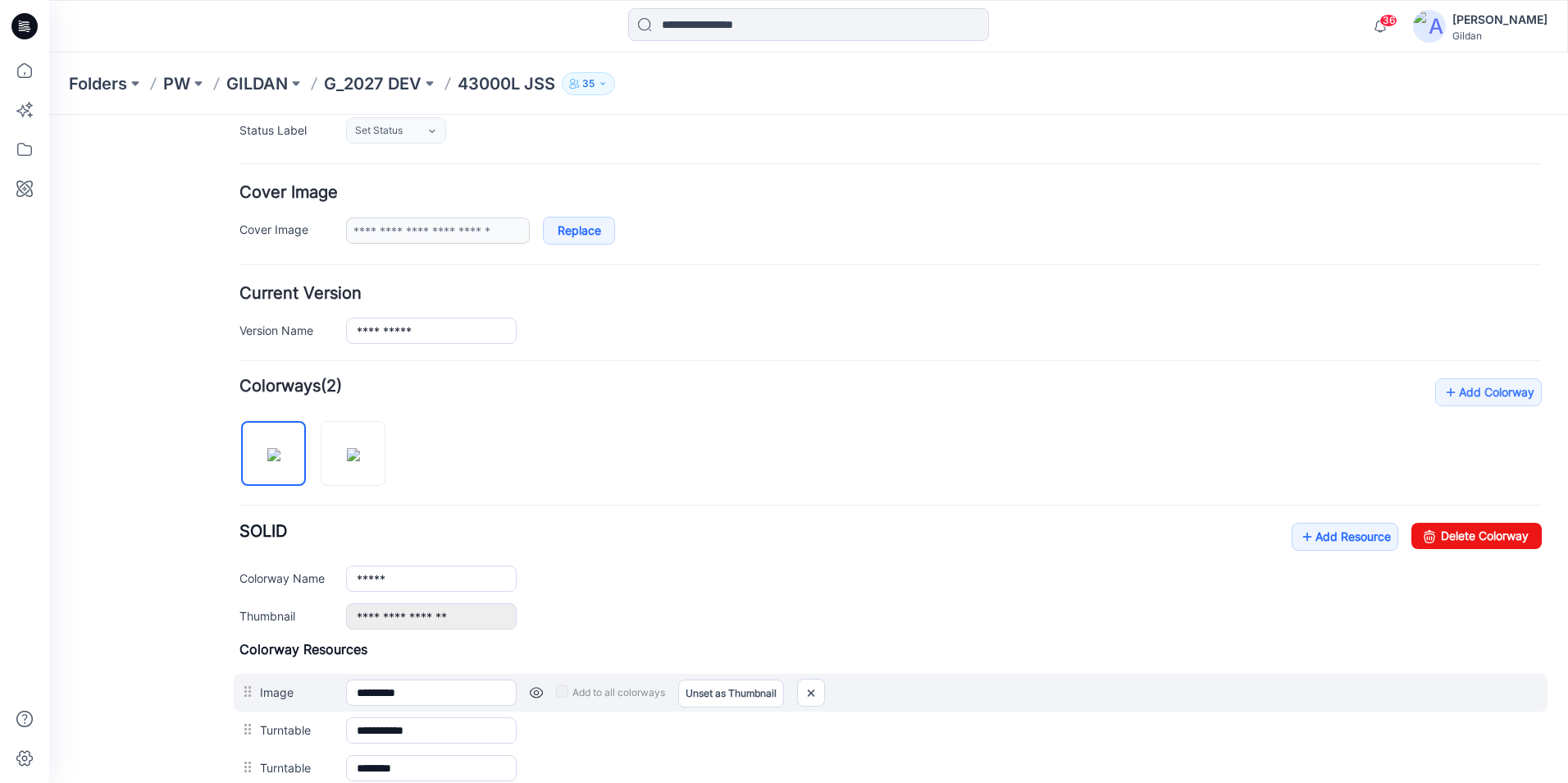
scroll to position [410, 0]
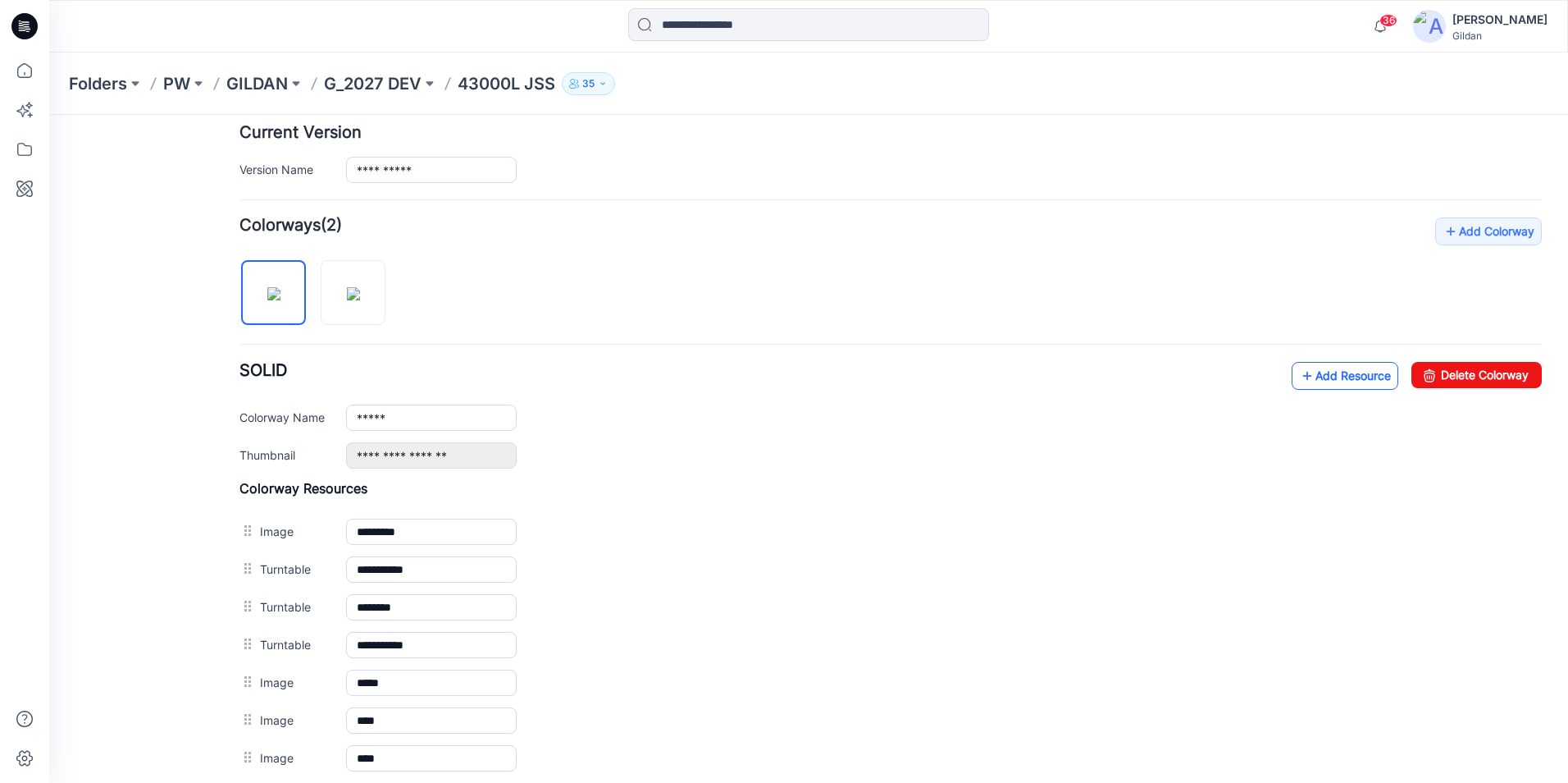
click at [1315, 372] on link "Add Resource" at bounding box center [1345, 376] width 106 height 28
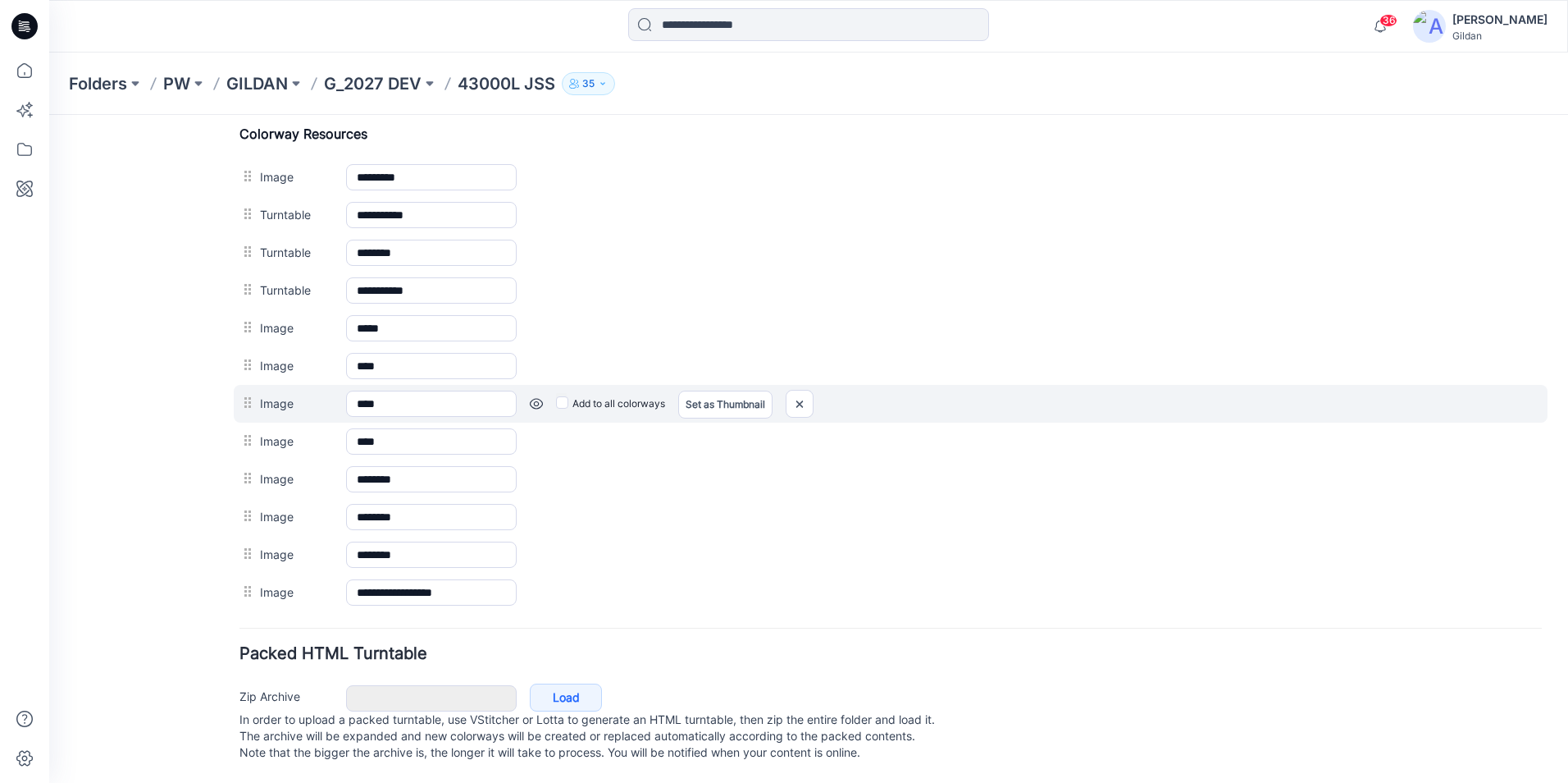
scroll to position [617, 0]
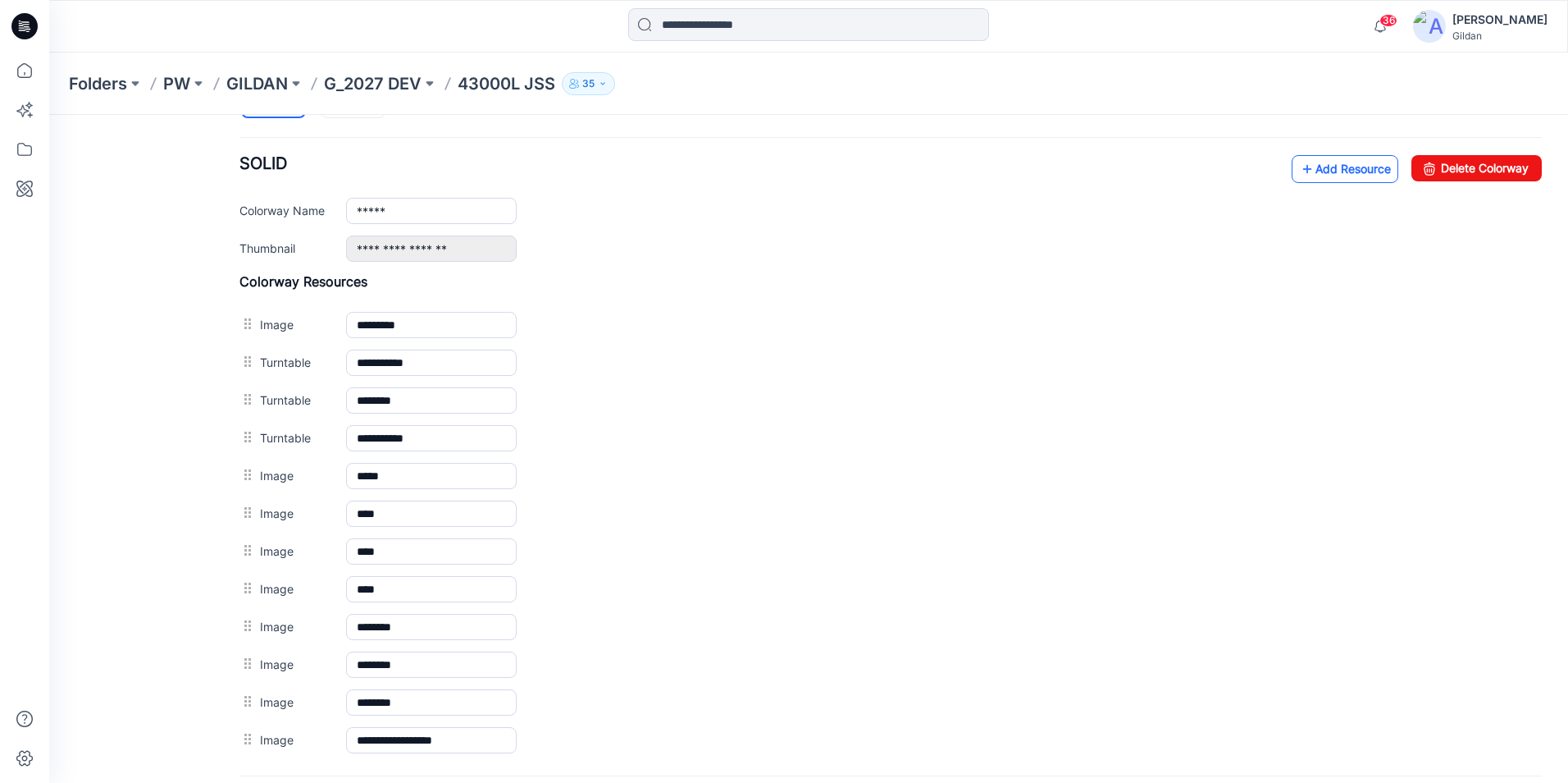
click at [1300, 164] on icon at bounding box center [1307, 169] width 16 height 26
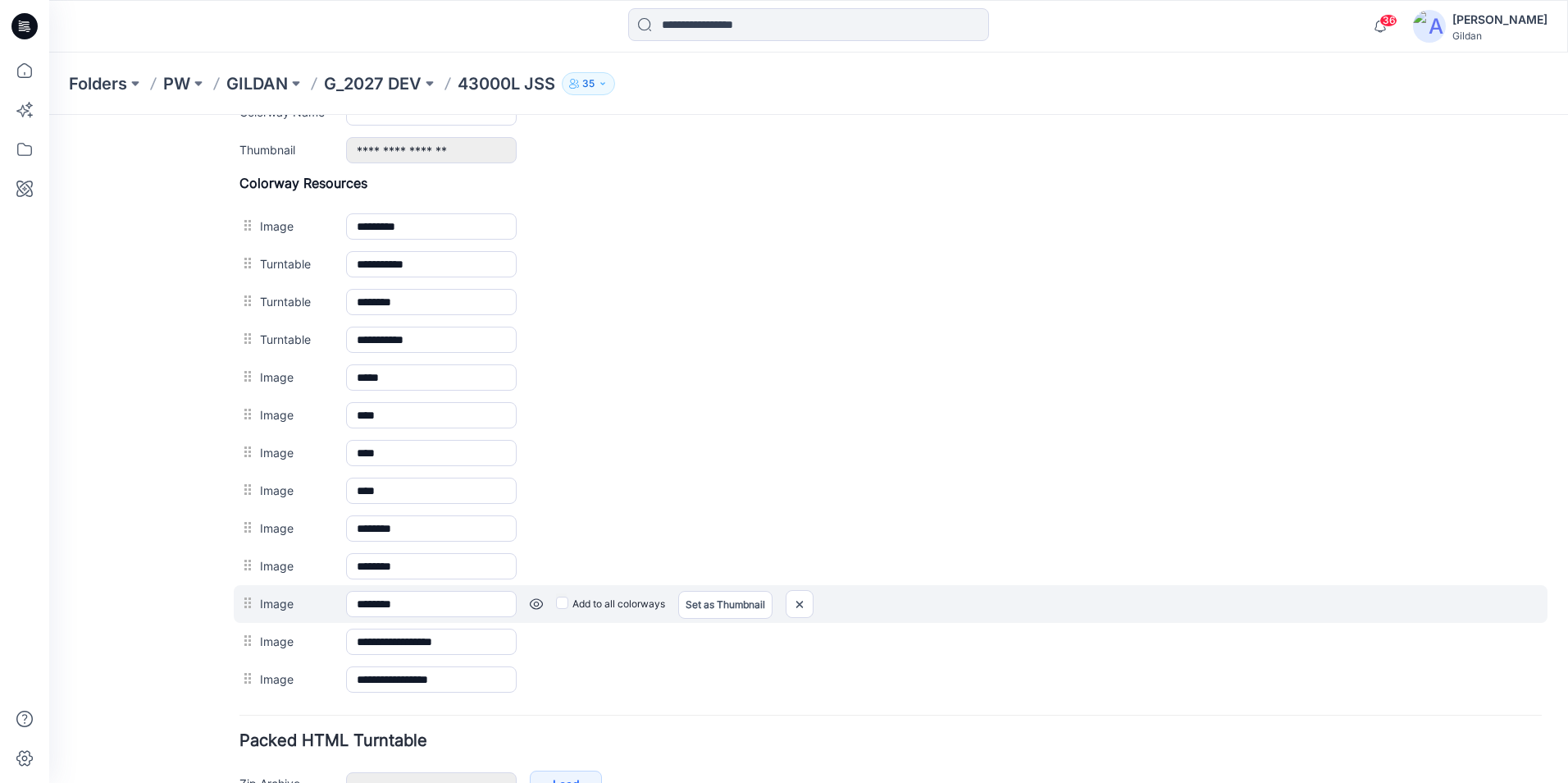
scroll to position [573, 0]
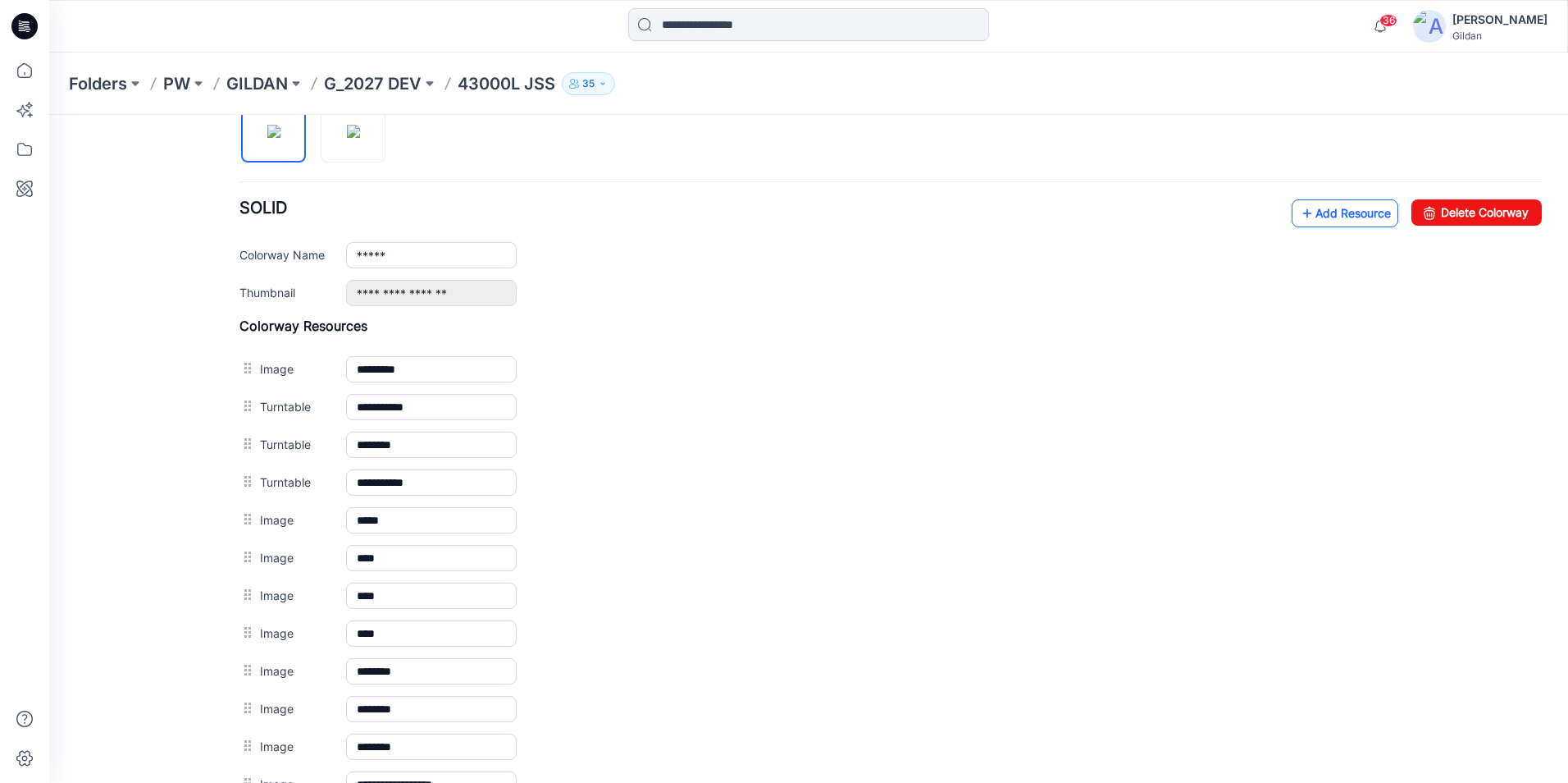
click at [1329, 210] on link "Add Resource" at bounding box center [1345, 213] width 106 height 28
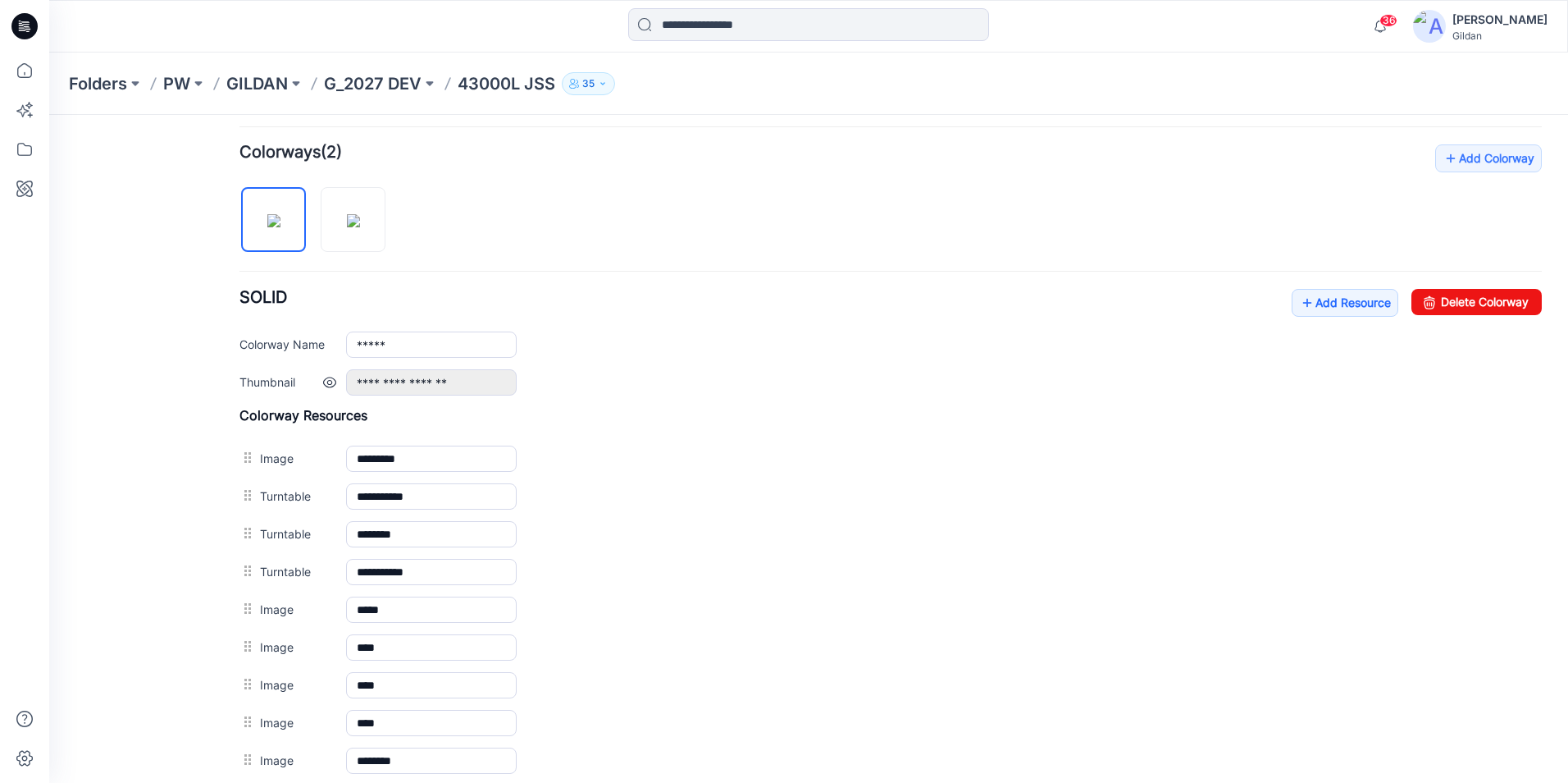
scroll to position [364, 0]
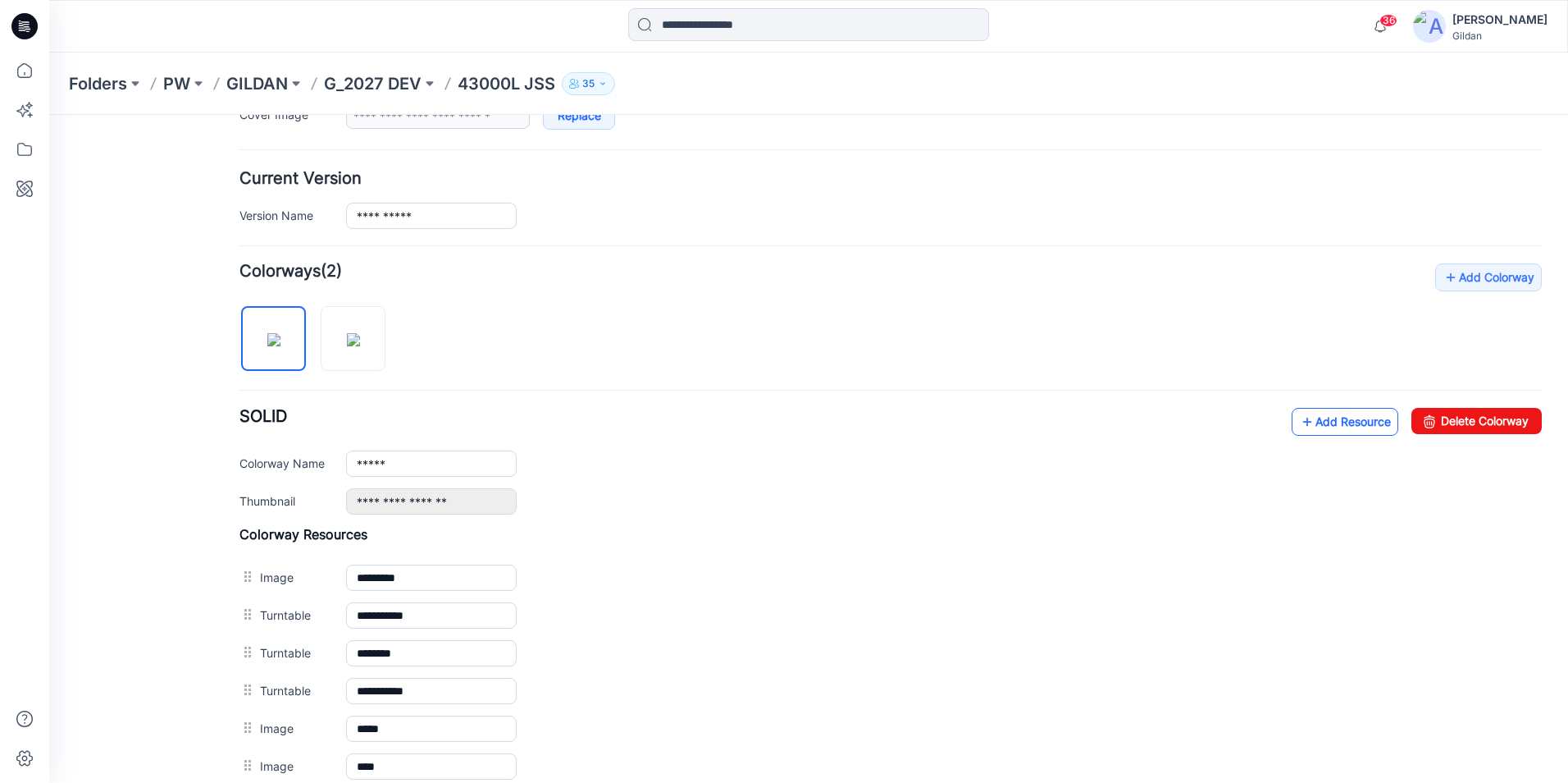
click at [1307, 420] on link "Add Resource" at bounding box center [1345, 422] width 106 height 28
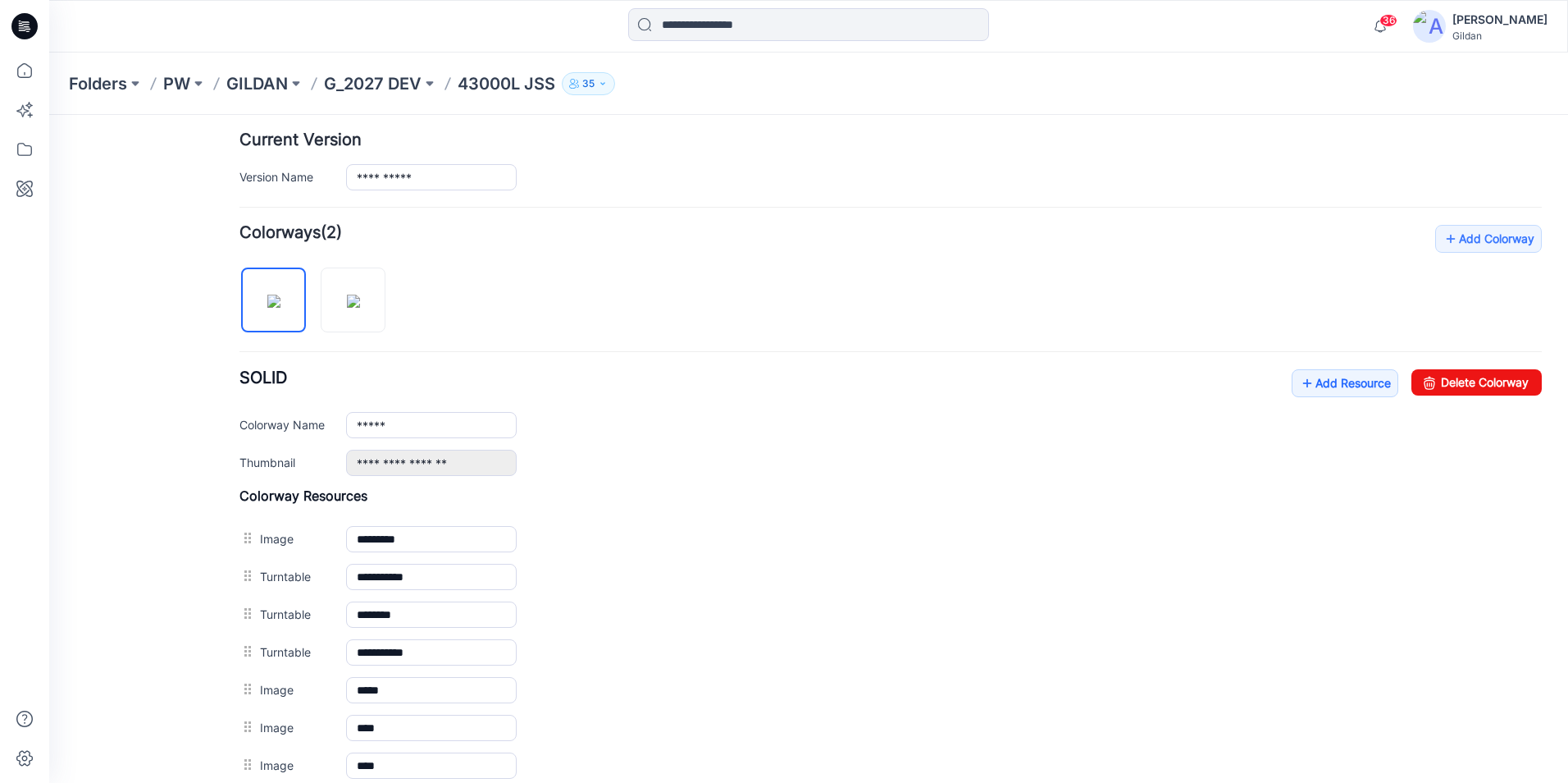
scroll to position [403, 0]
click at [1325, 385] on link "Add Resource" at bounding box center [1345, 383] width 106 height 28
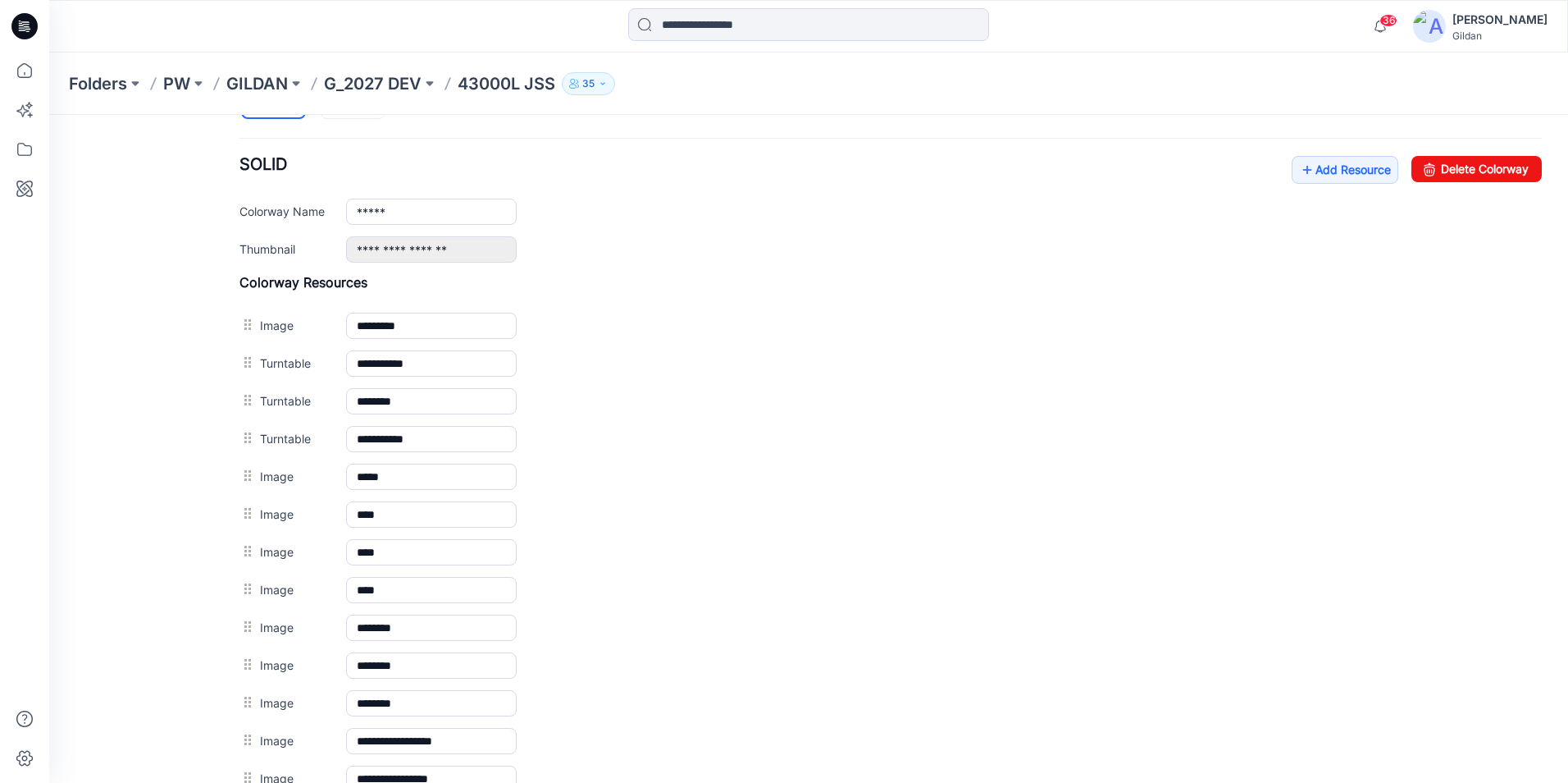
scroll to position [521, 0]
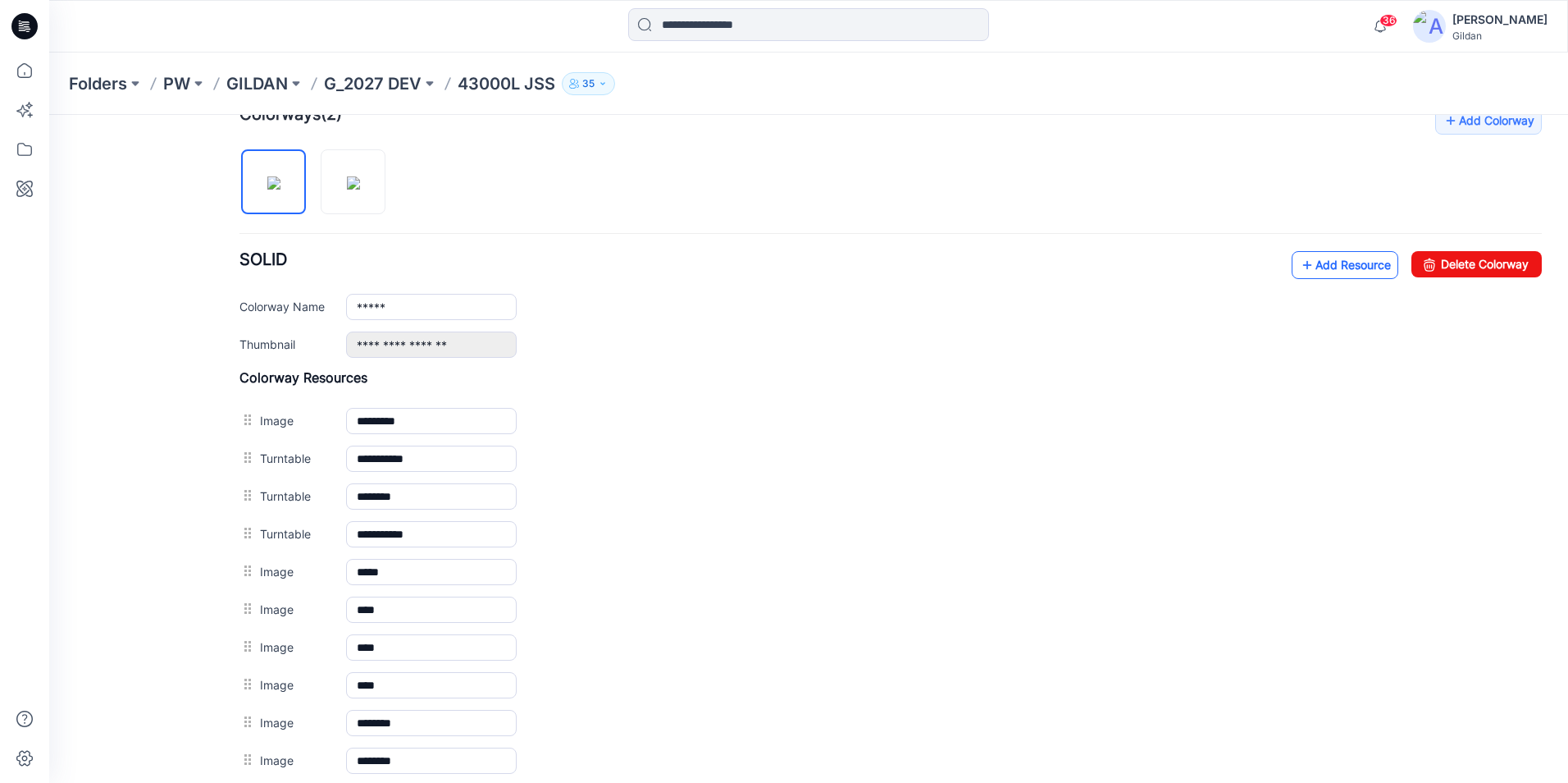
click at [1305, 261] on link "Add Resource" at bounding box center [1345, 265] width 106 height 28
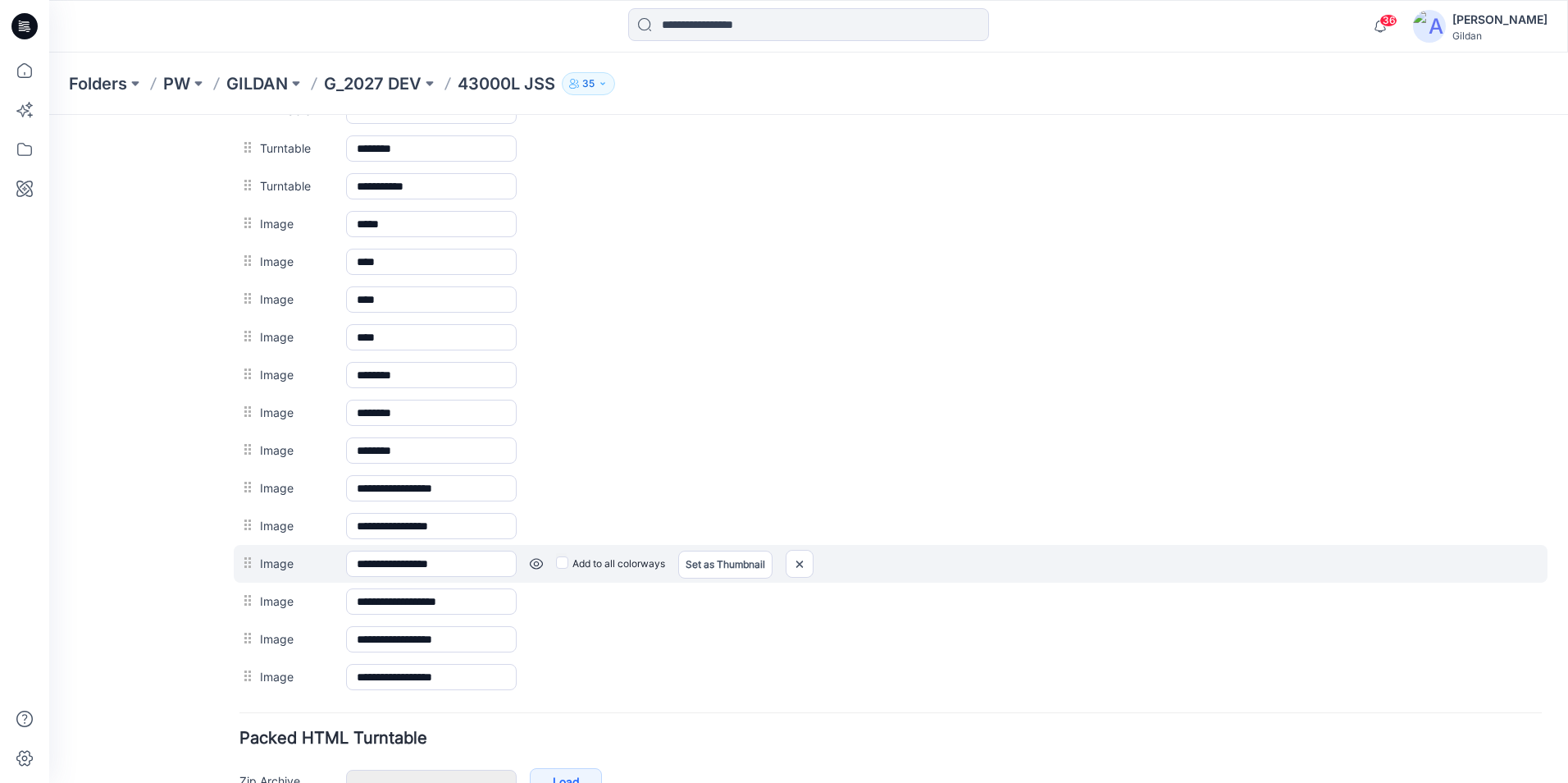
scroll to position [642, 0]
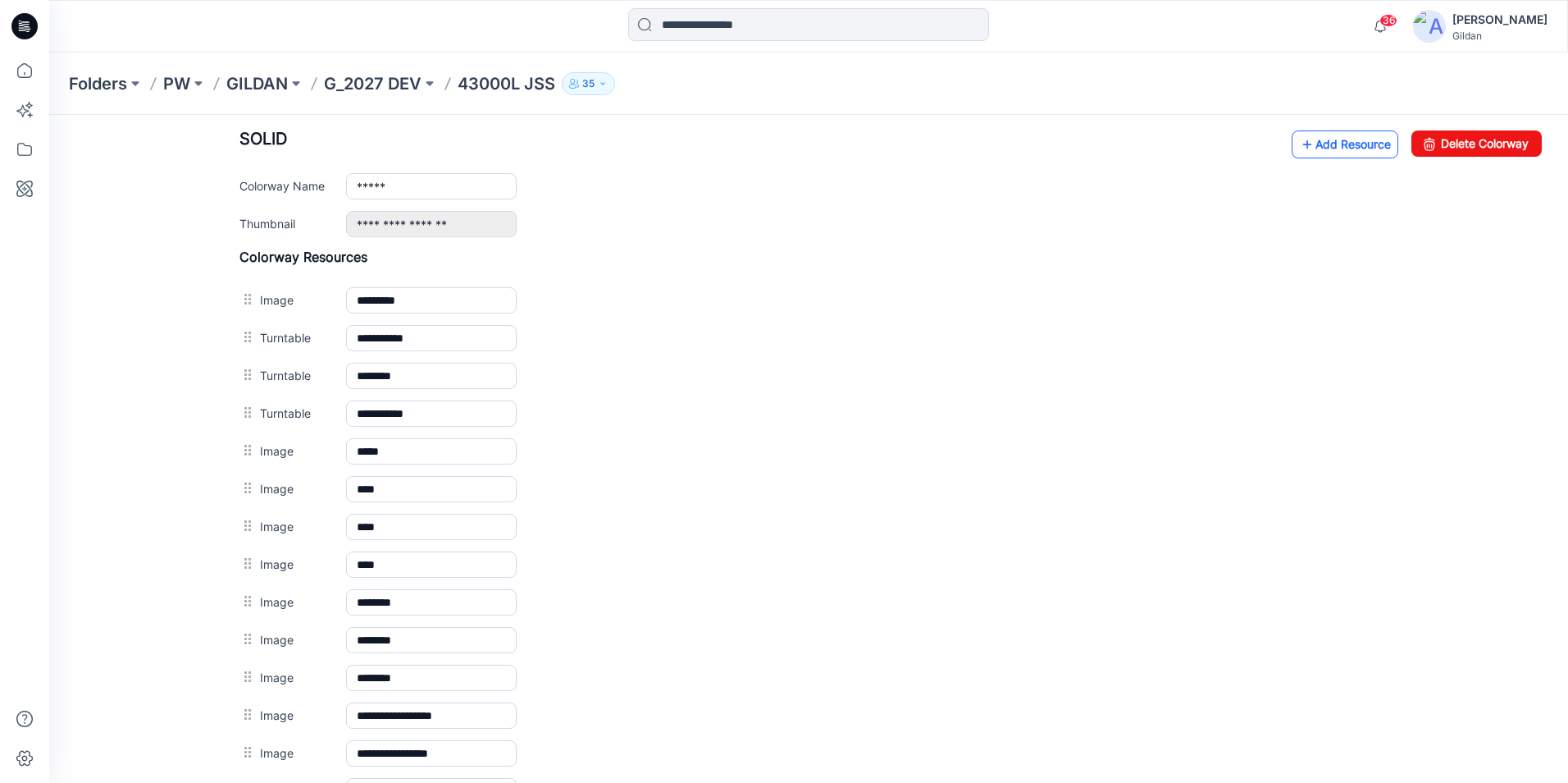
click at [1323, 141] on link "Add Resource" at bounding box center [1345, 144] width 106 height 28
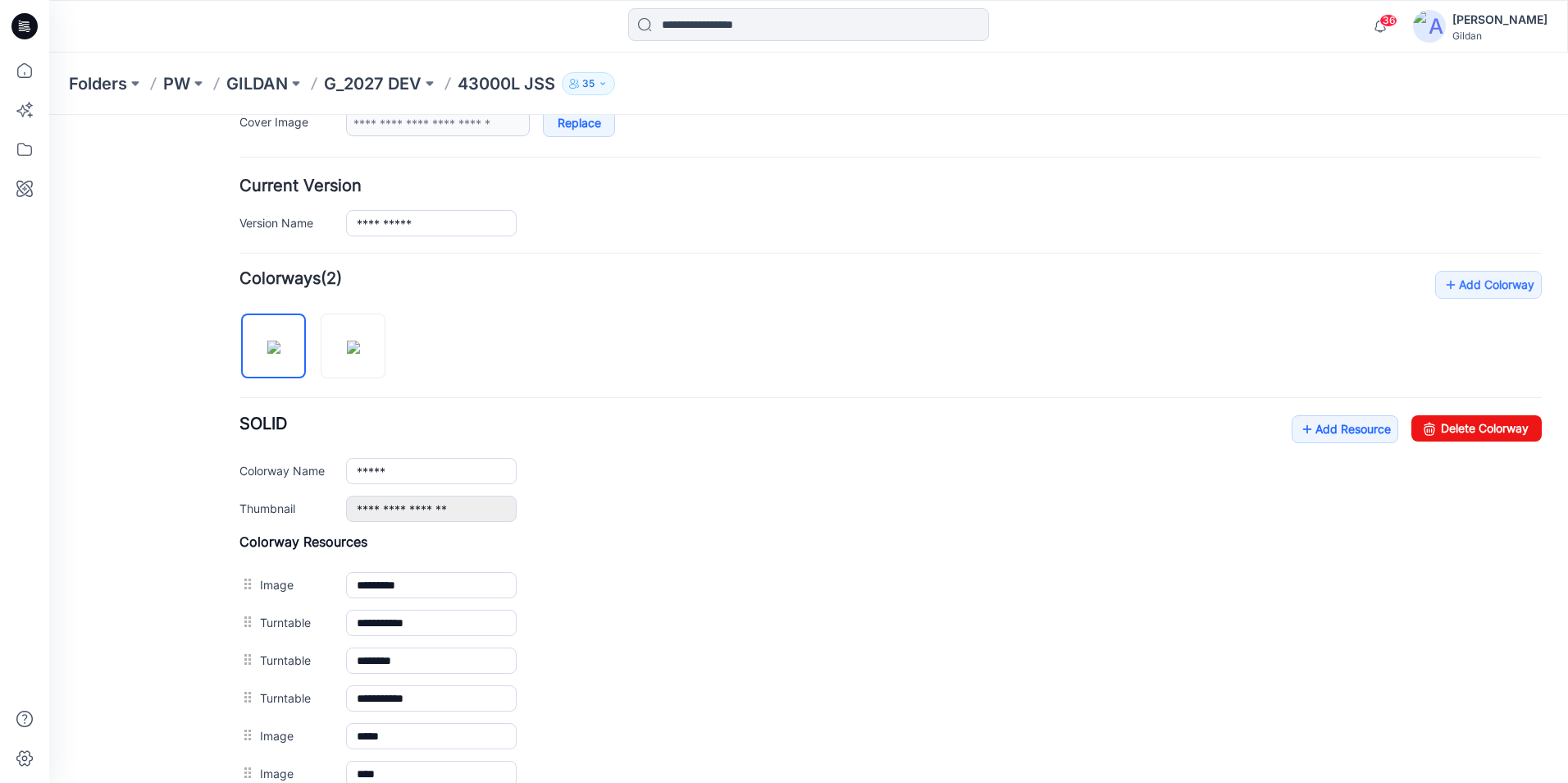
scroll to position [352, 0]
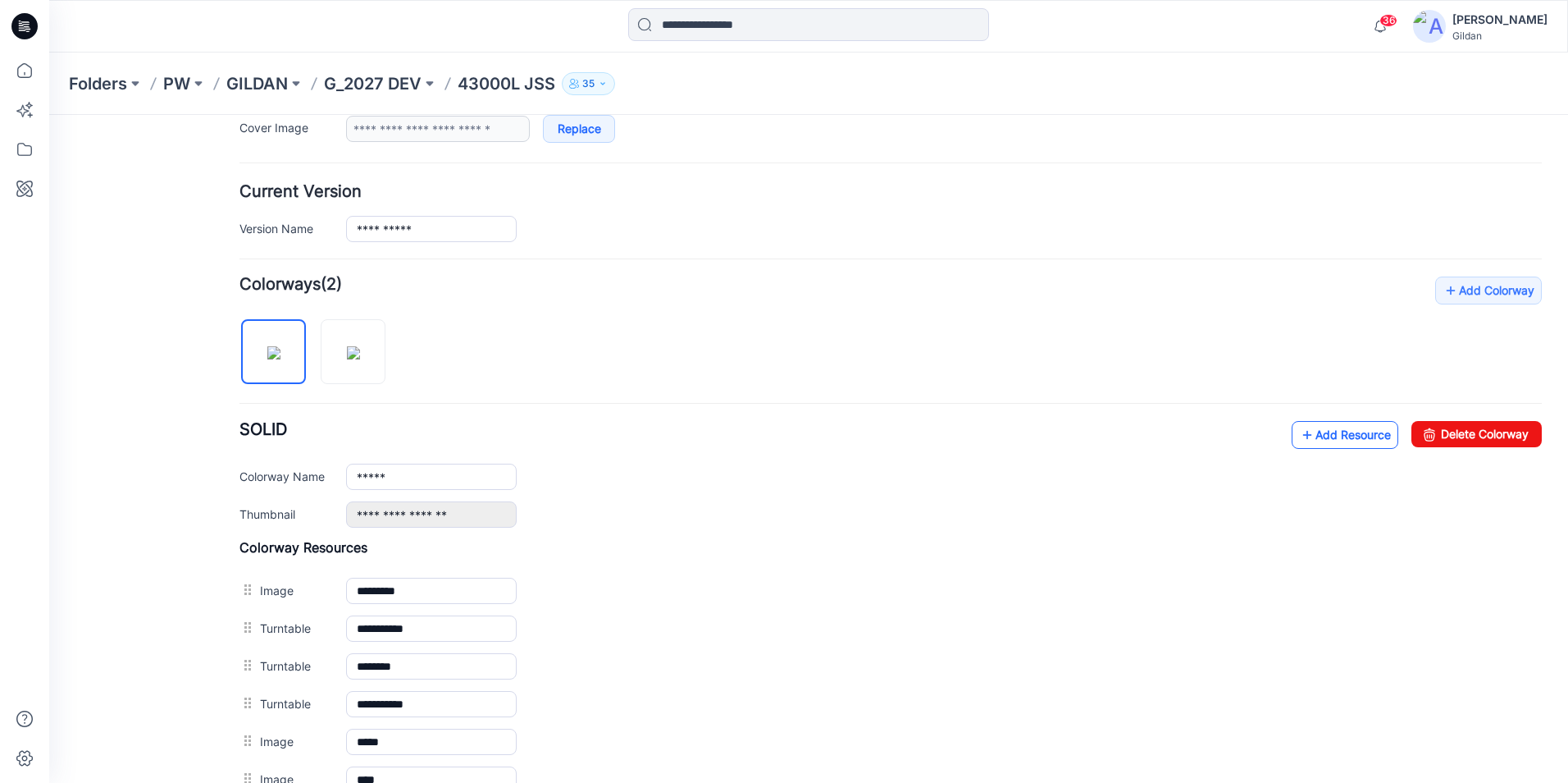
click at [1310, 440] on link "Add Resource" at bounding box center [1345, 434] width 106 height 28
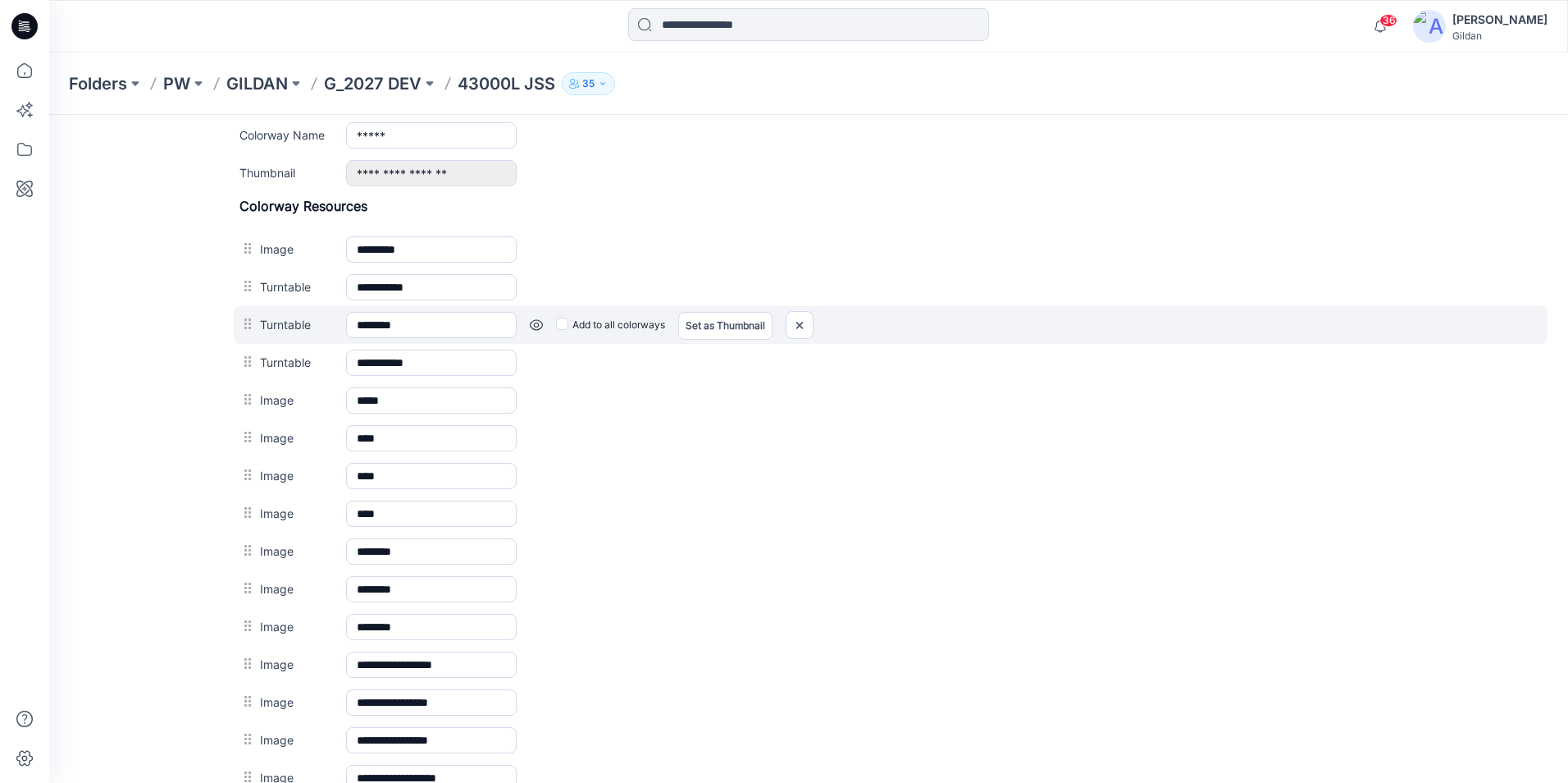
scroll to position [553, 0]
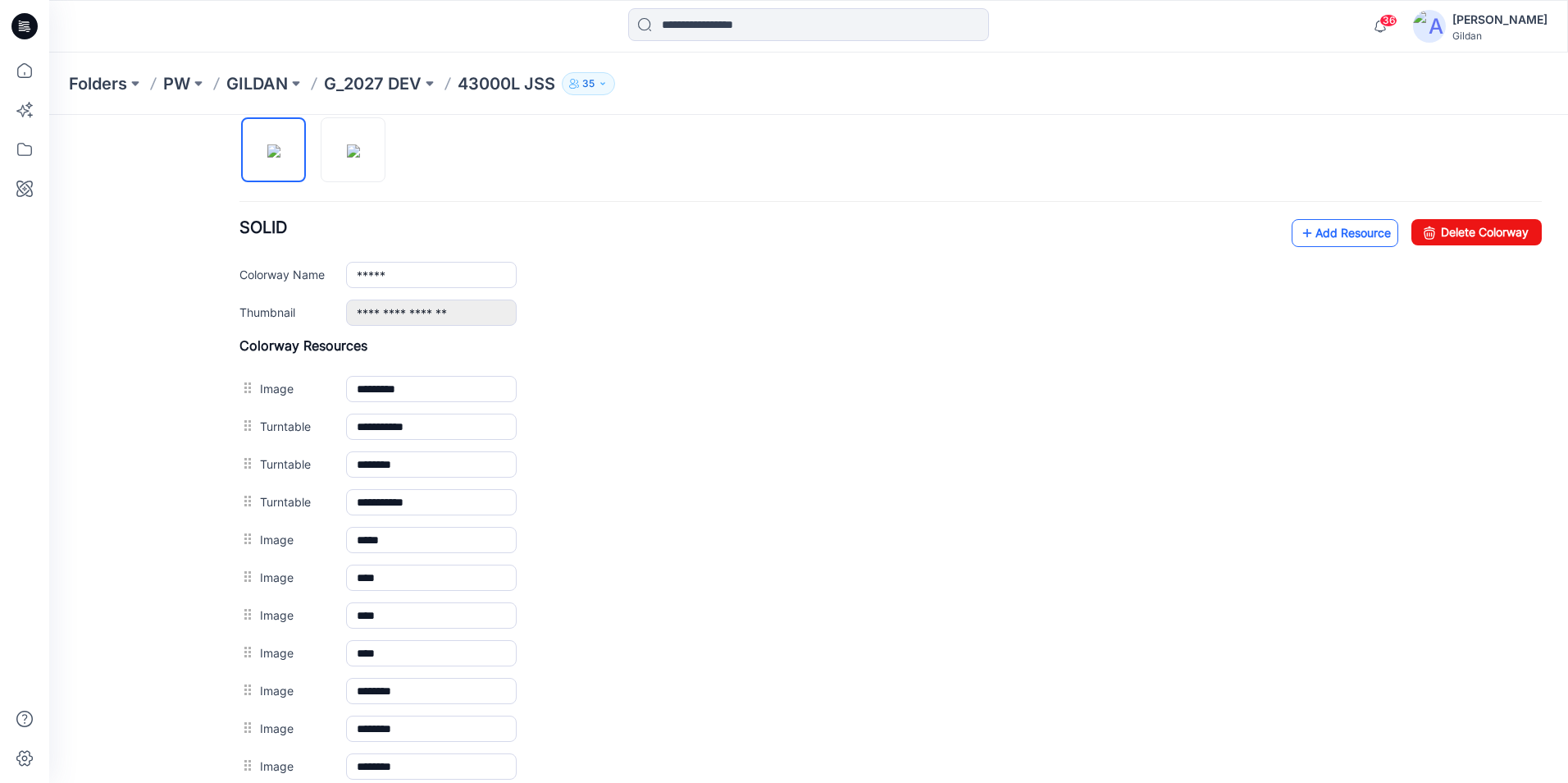
click at [1328, 232] on link "Add Resource" at bounding box center [1345, 233] width 106 height 28
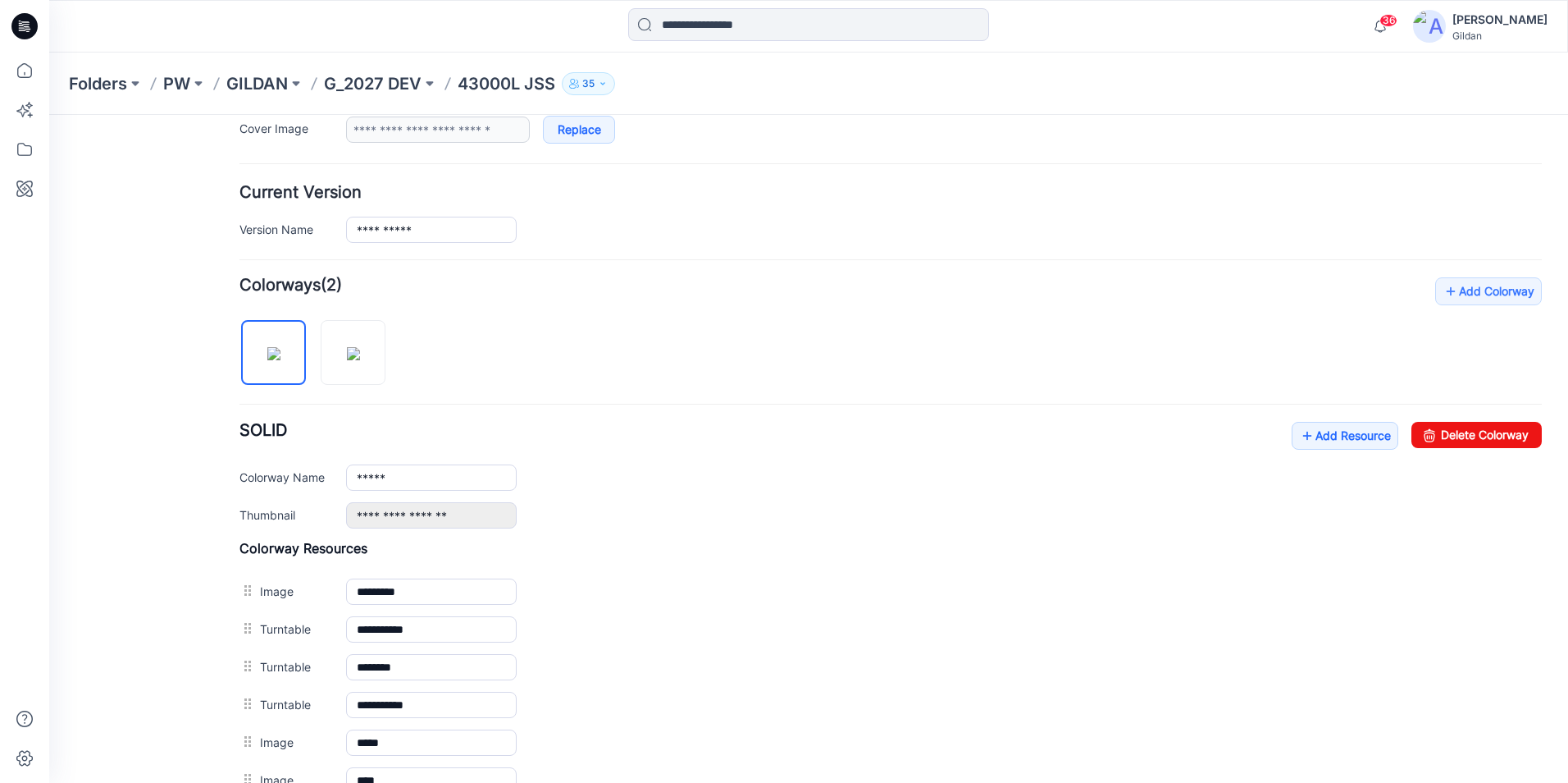
scroll to position [344, 0]
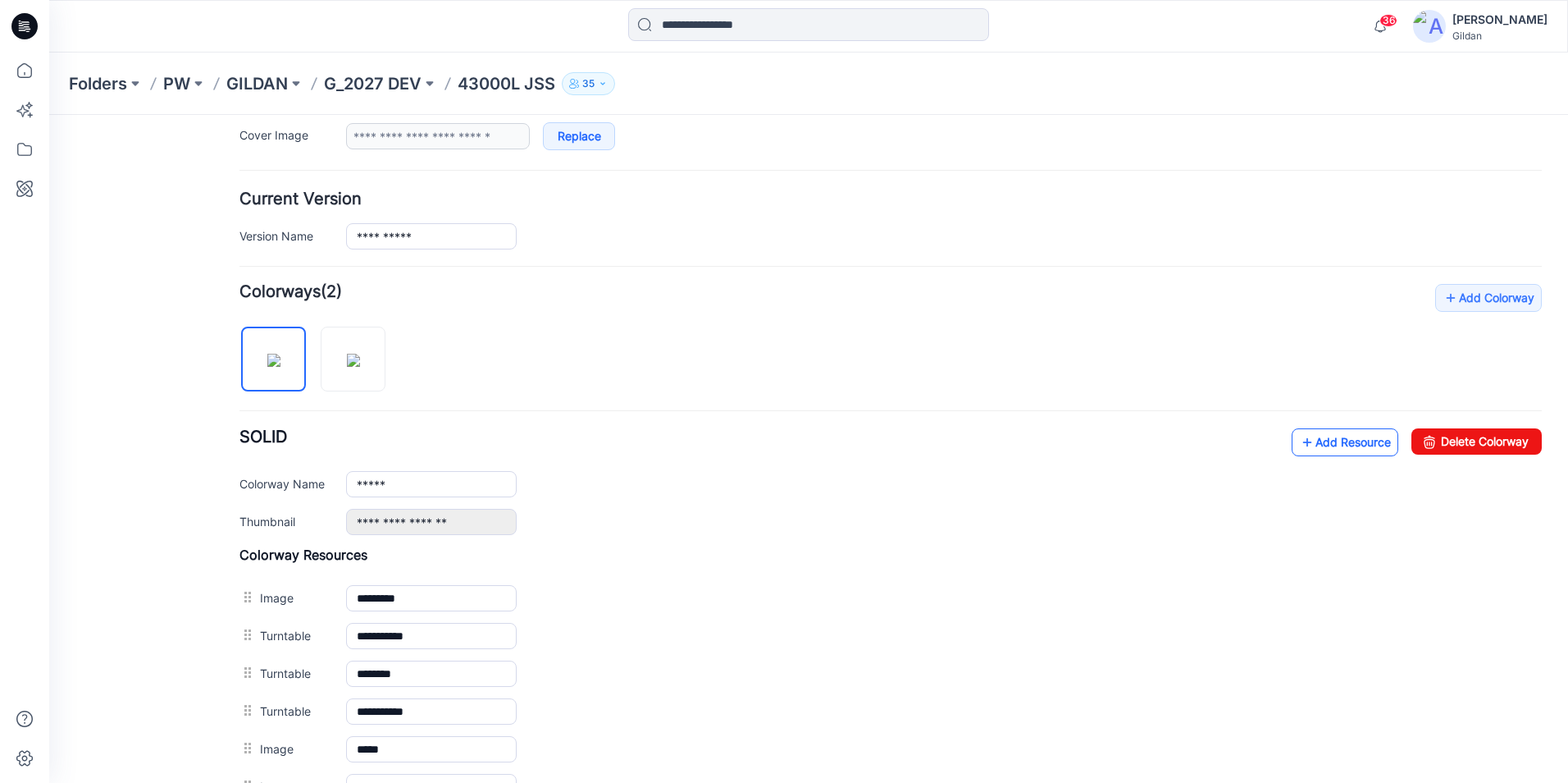
click at [1300, 441] on icon at bounding box center [1307, 442] width 16 height 26
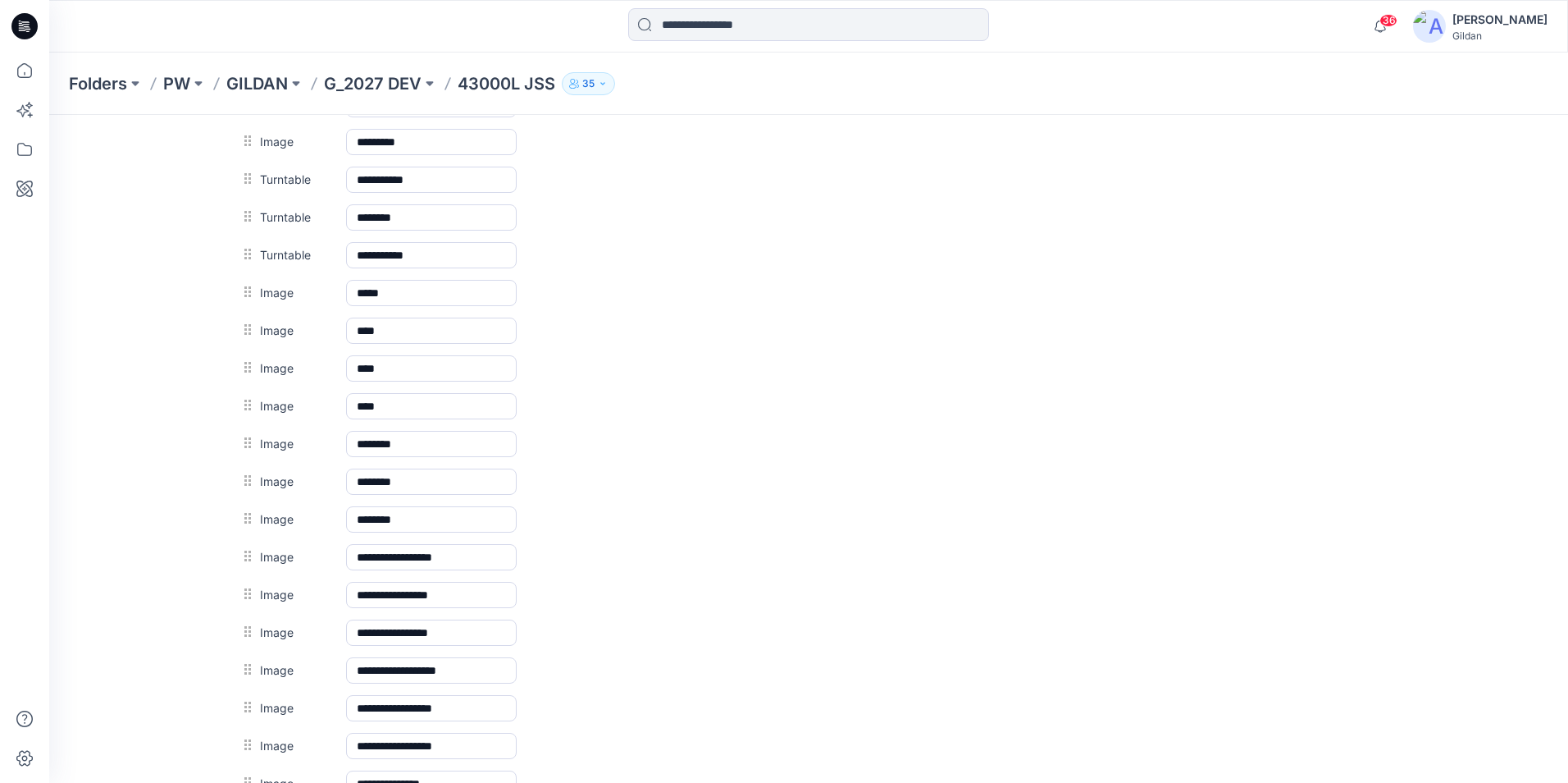
scroll to position [764, 0]
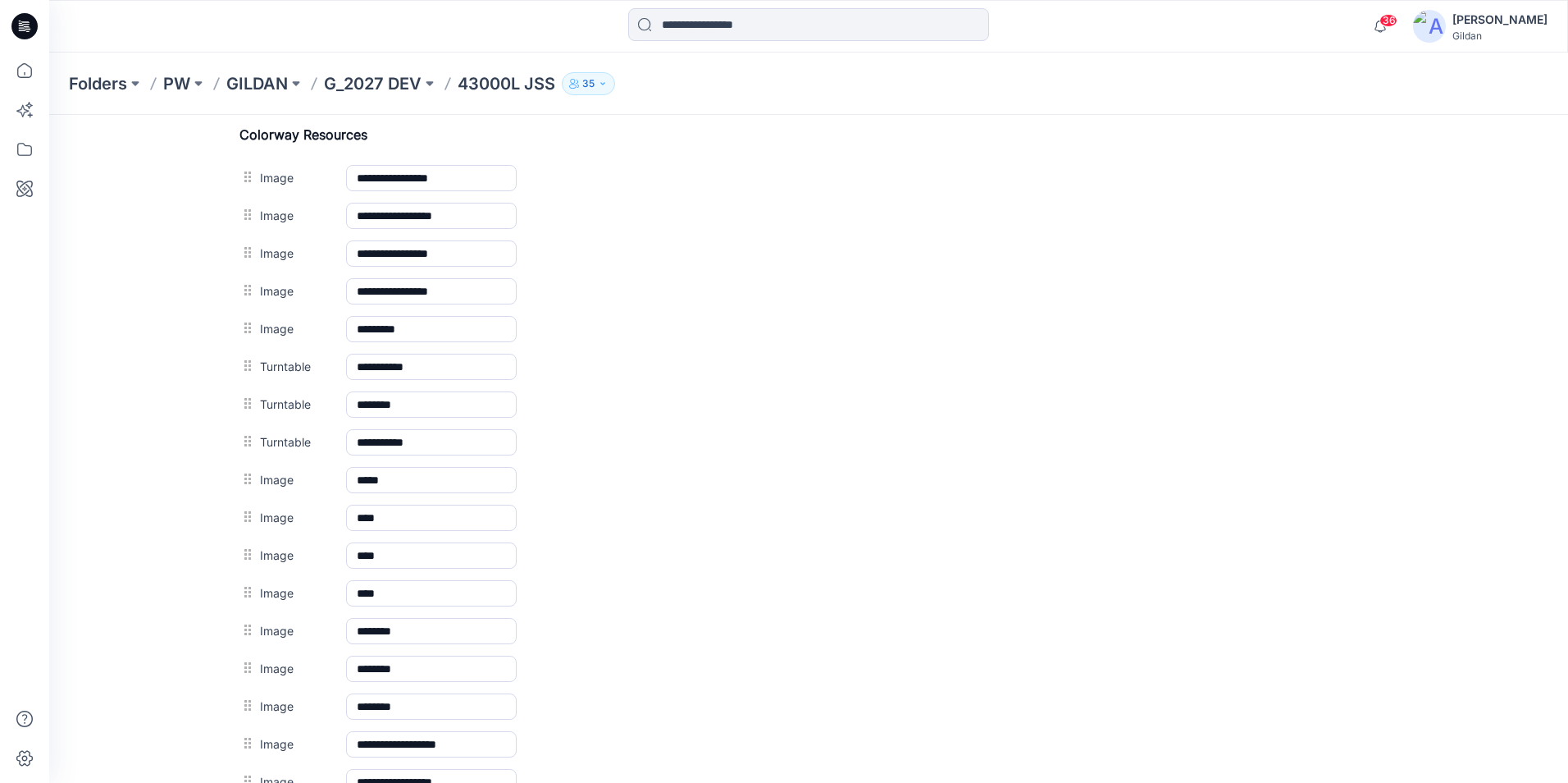
drag, startPoint x: 260, startPoint y: 744, endPoint x: 216, endPoint y: 615, distance: 136.3
click at [216, 615] on div "**********" at bounding box center [799, 238] width 1500 height 1773
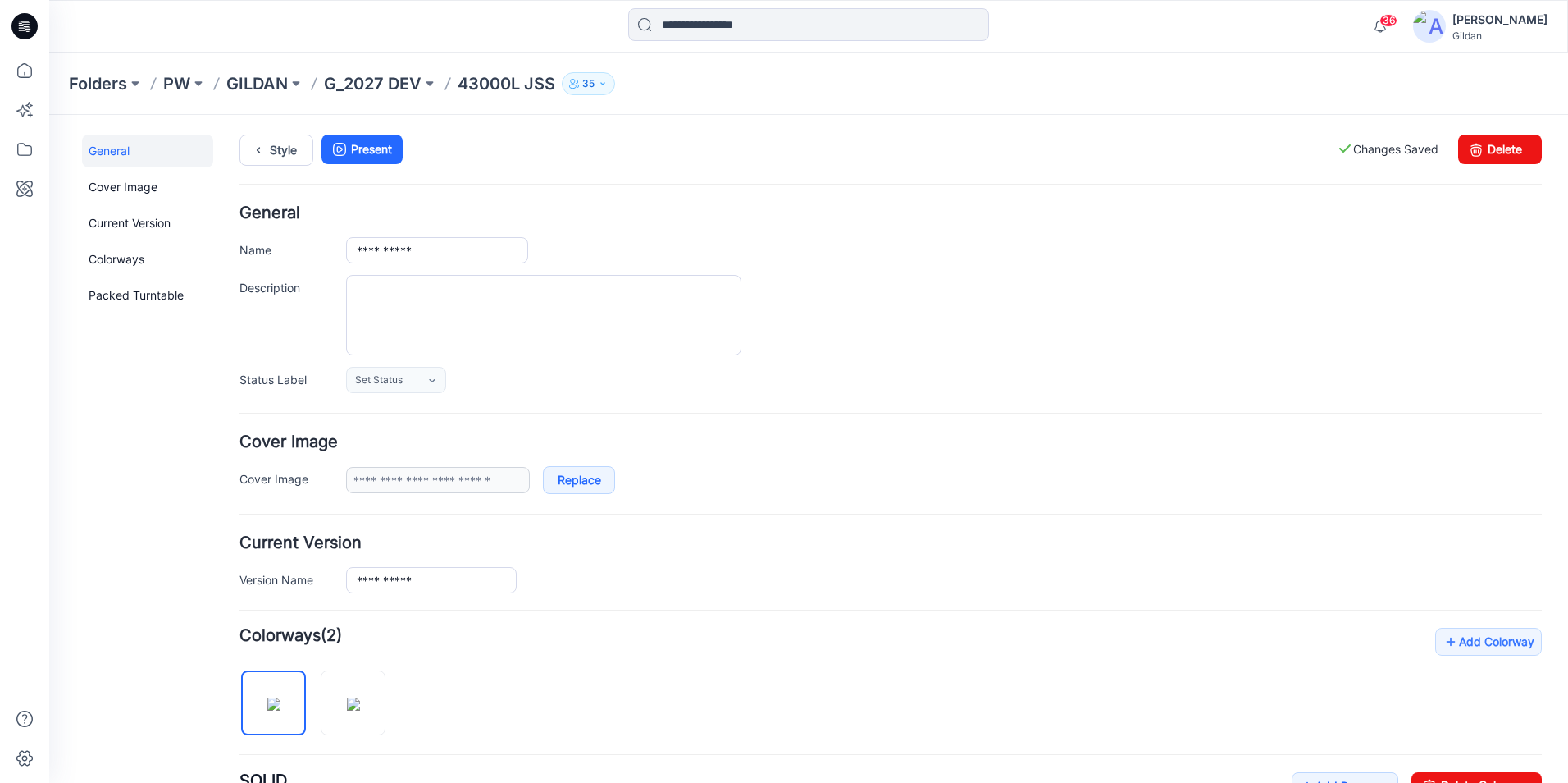
scroll to position [246, 0]
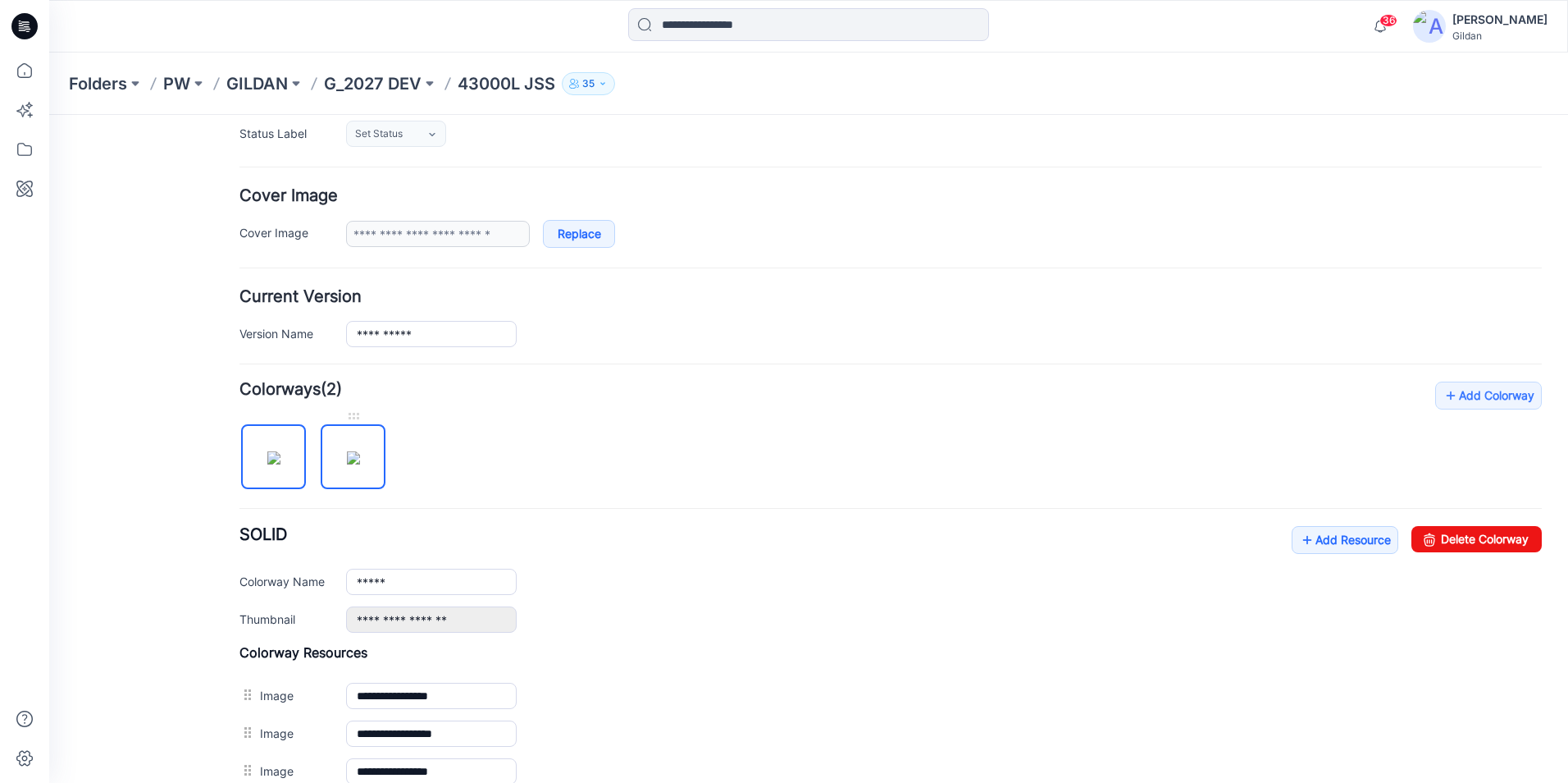
click at [350, 451] on img at bounding box center [353, 458] width 13 height 13
type input "**********"
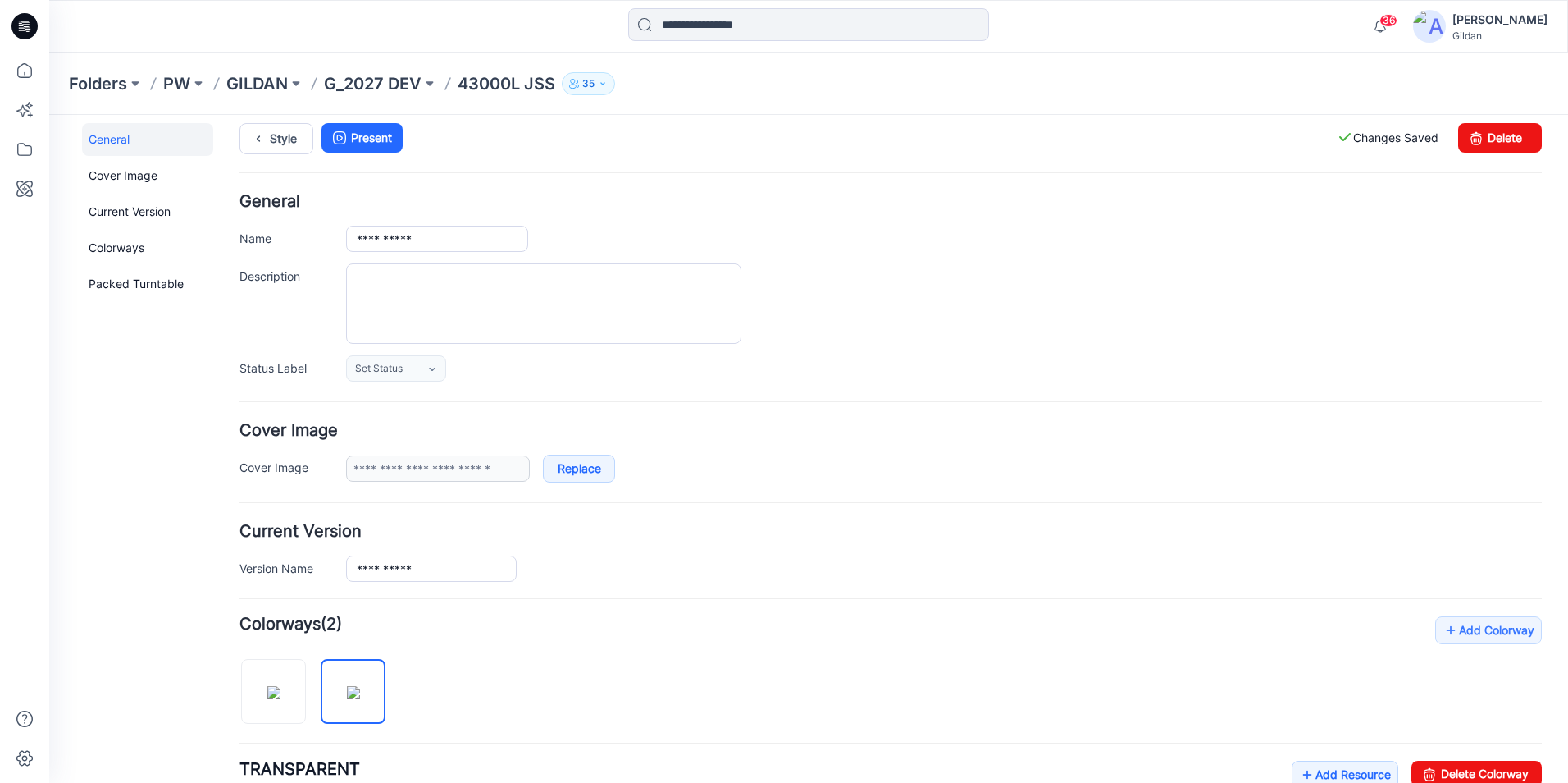
scroll to position [0, 0]
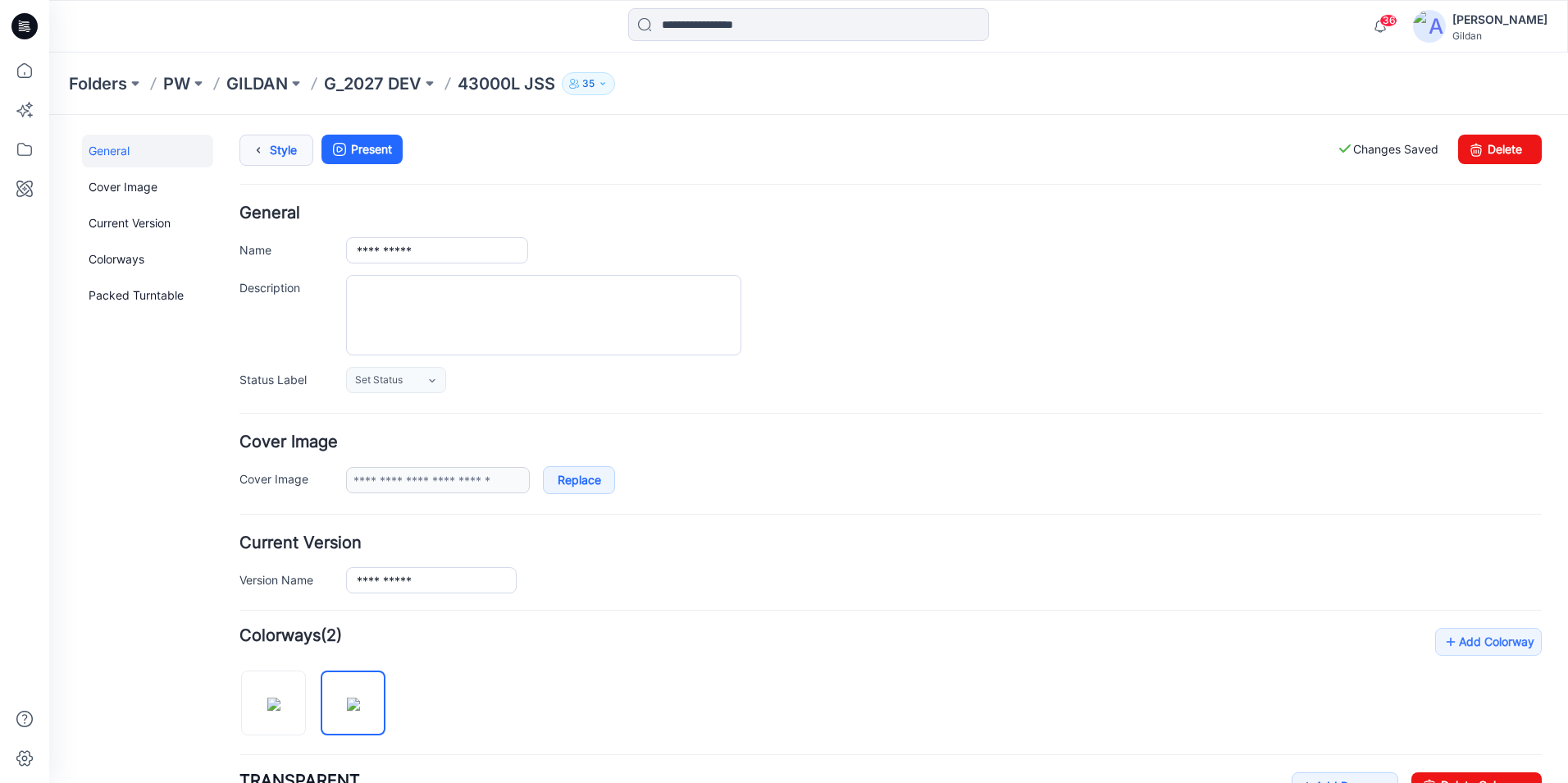
click at [271, 147] on link "Style" at bounding box center [276, 150] width 74 height 32
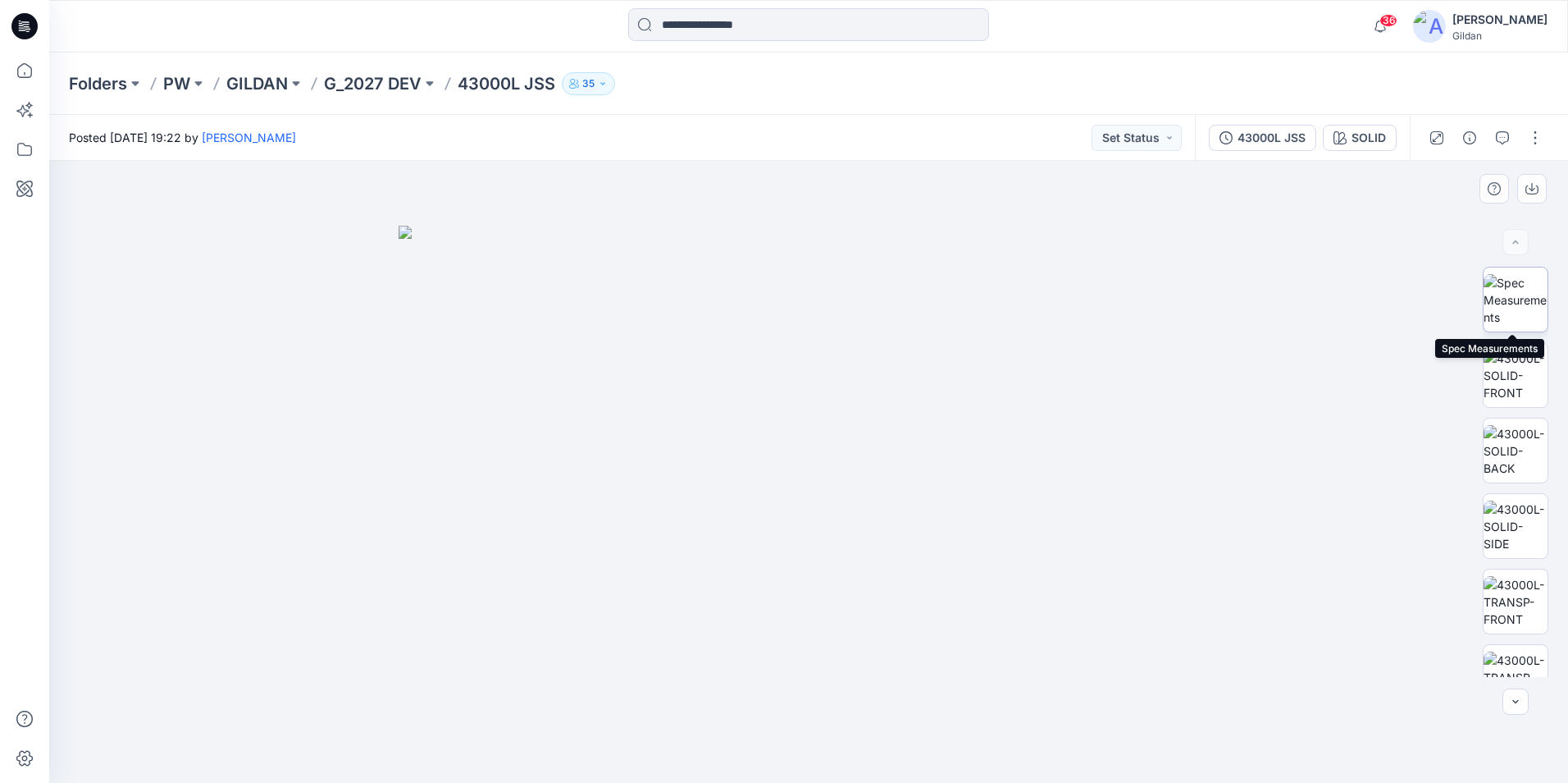
click at [1511, 290] on img at bounding box center [1515, 300] width 64 height 52
click at [1537, 373] on img at bounding box center [1515, 376] width 64 height 52
click at [1524, 452] on img at bounding box center [1515, 451] width 64 height 52
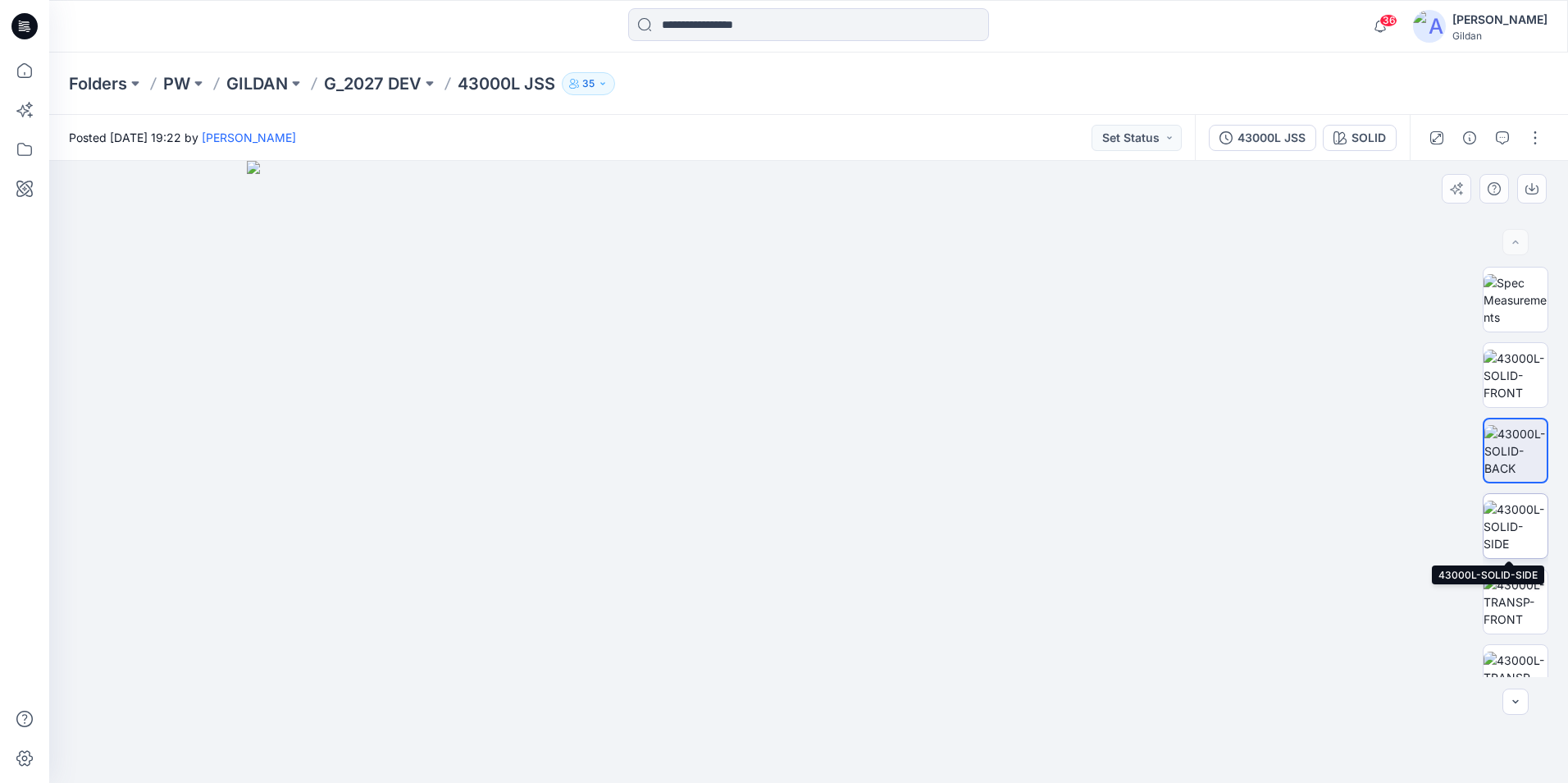
click at [1514, 518] on img at bounding box center [1515, 526] width 64 height 52
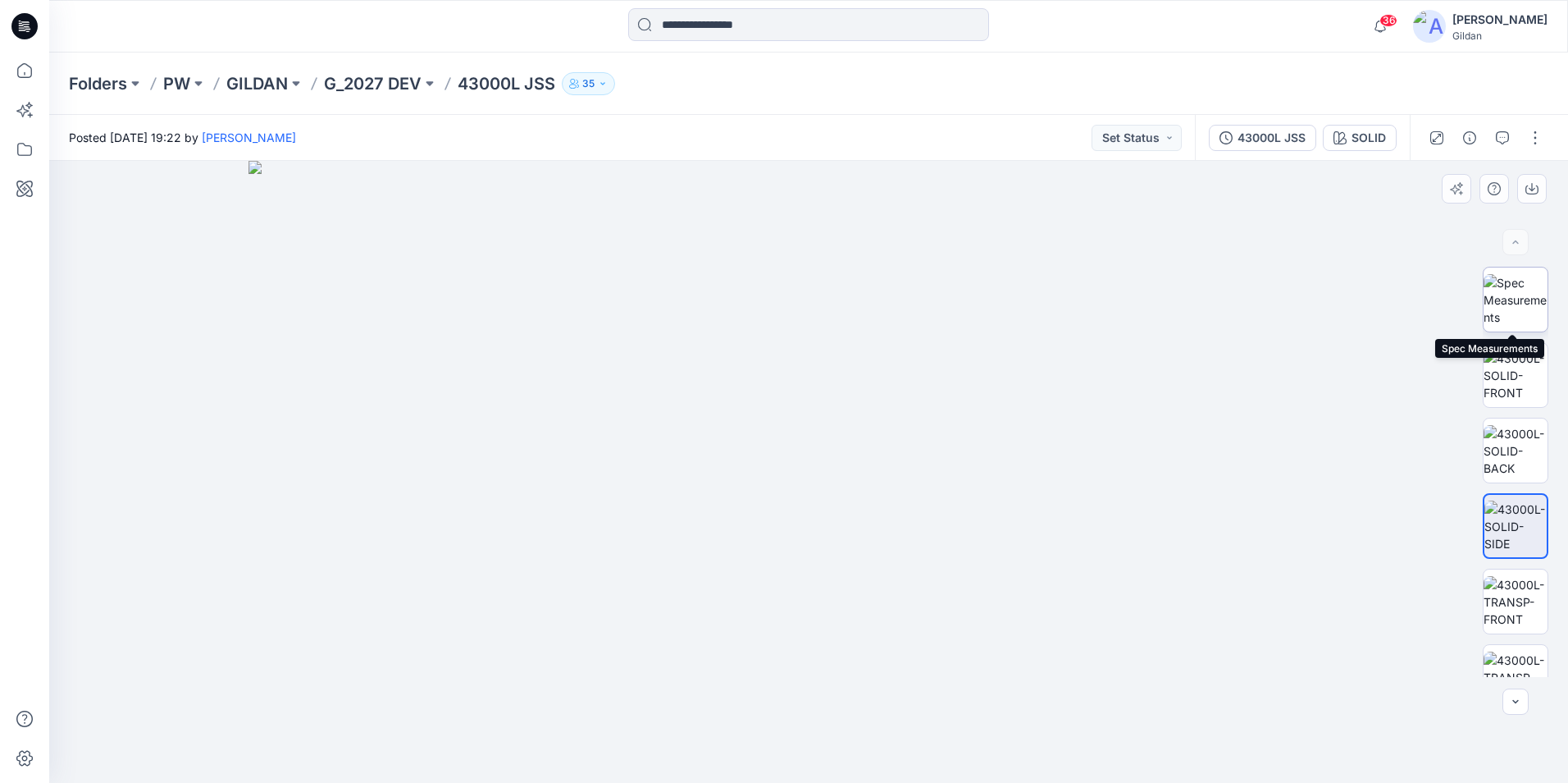
click at [1517, 303] on img at bounding box center [1515, 300] width 64 height 52
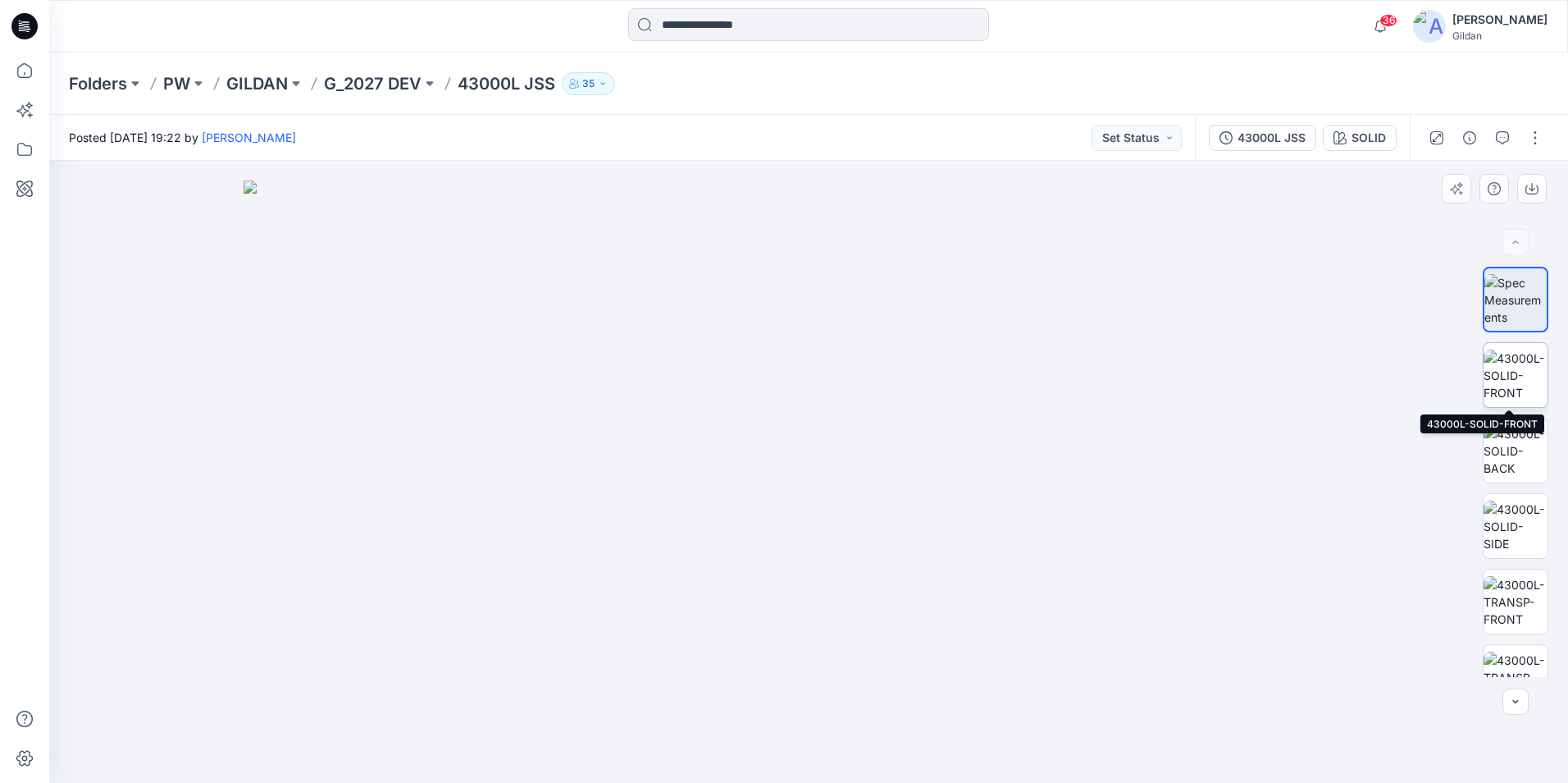
click at [1515, 376] on img at bounding box center [1515, 376] width 64 height 52
click at [1529, 296] on img at bounding box center [1515, 300] width 64 height 52
click at [392, 81] on p "G_2027 DEV" at bounding box center [373, 83] width 98 height 23
